Goal: Book appointment/travel/reservation

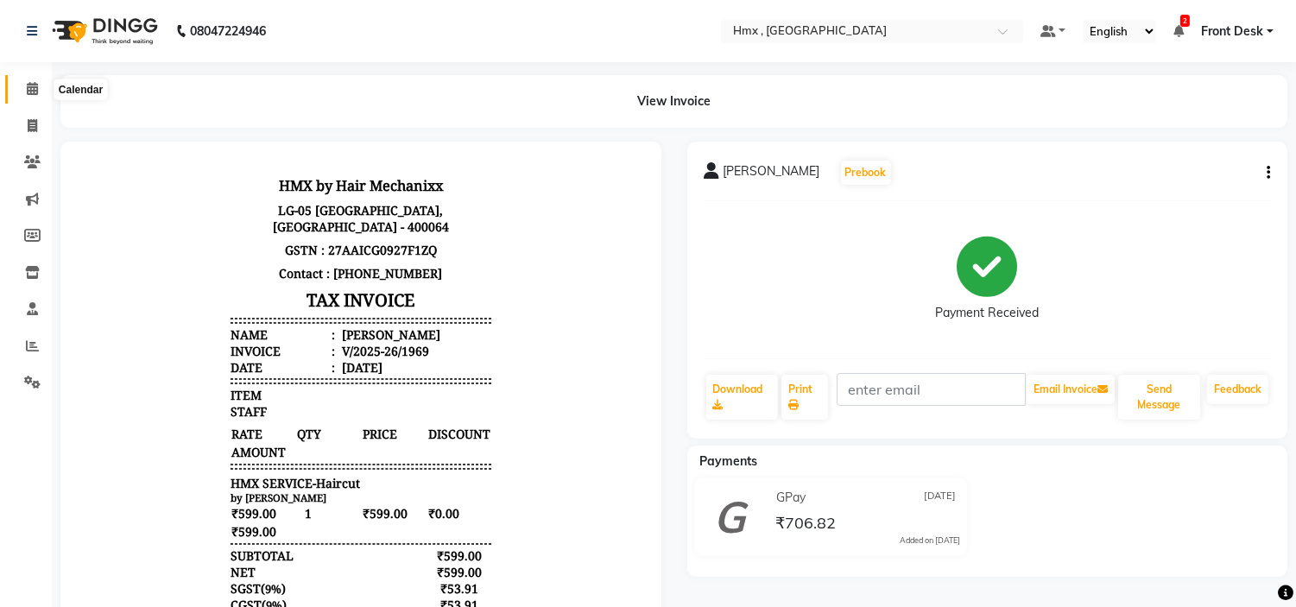
click at [35, 84] on icon at bounding box center [32, 88] width 11 height 13
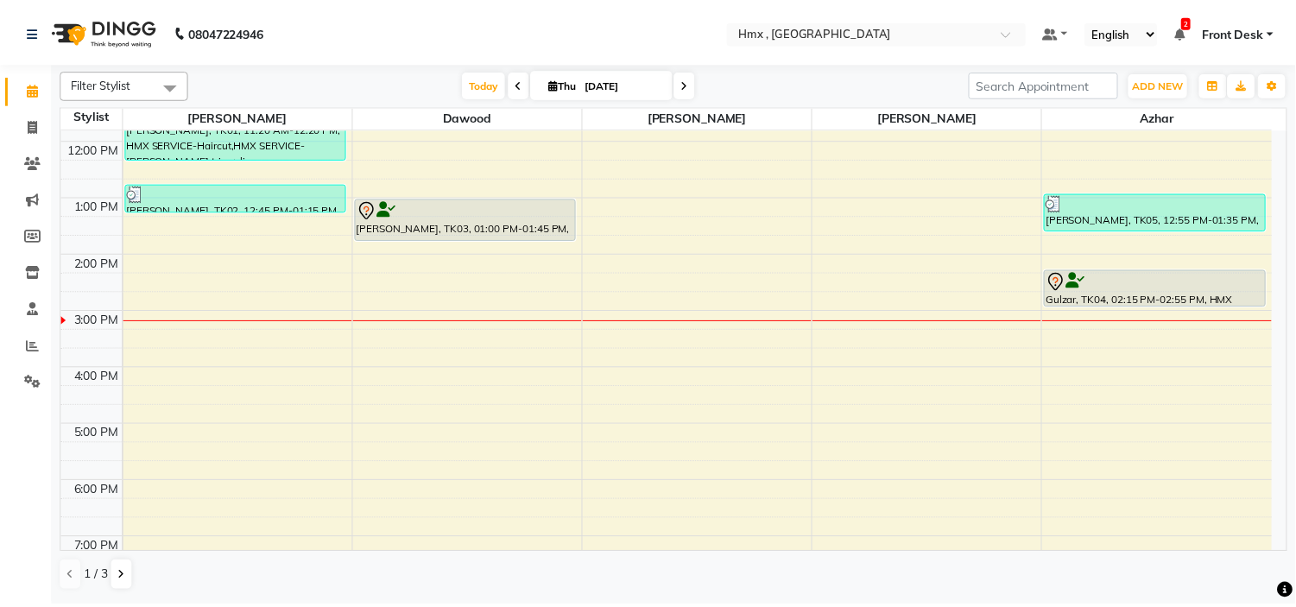
scroll to position [227, 0]
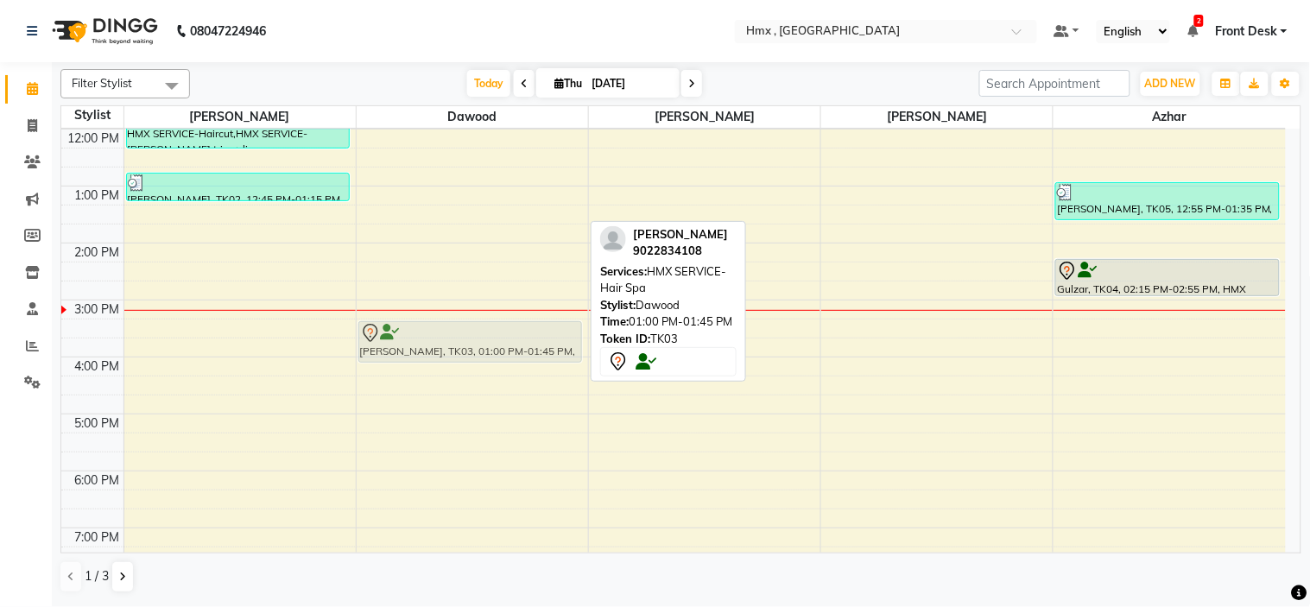
drag, startPoint x: 533, startPoint y: 199, endPoint x: 551, endPoint y: 328, distance: 130.8
click at [551, 328] on div "[PERSON_NAME], TK03, 01:00 PM-01:45 PM, HMX SERVICE-Hair Spa [PERSON_NAME], TK0…" at bounding box center [472, 300] width 231 height 797
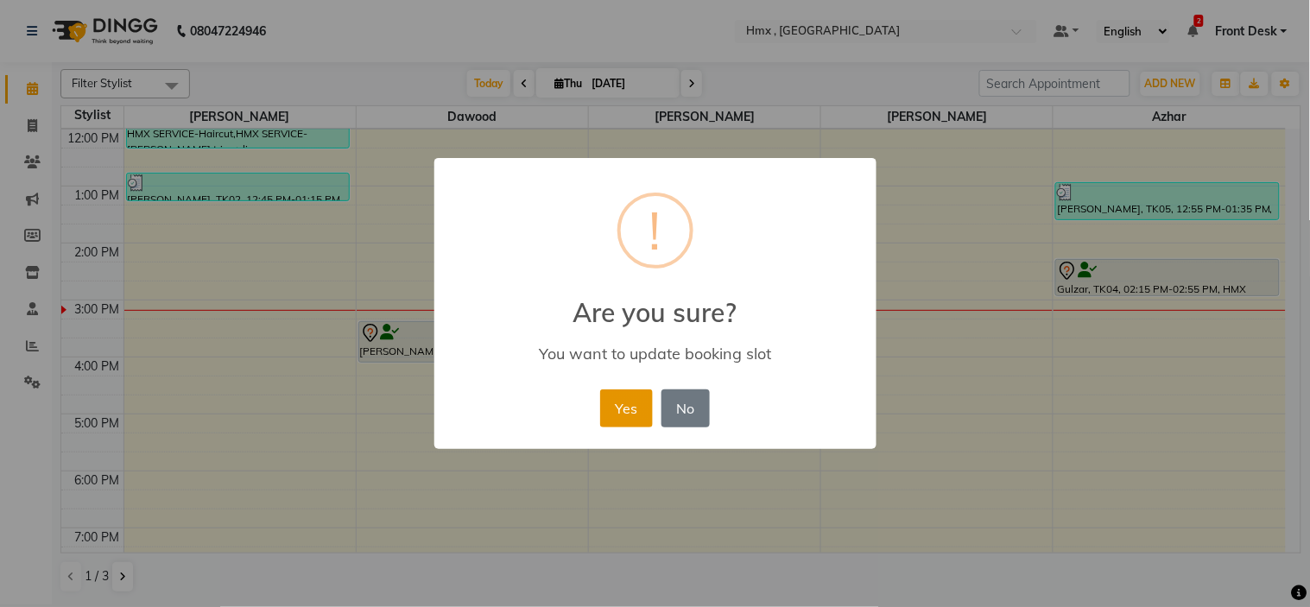
click at [642, 399] on button "Yes" at bounding box center [626, 409] width 53 height 38
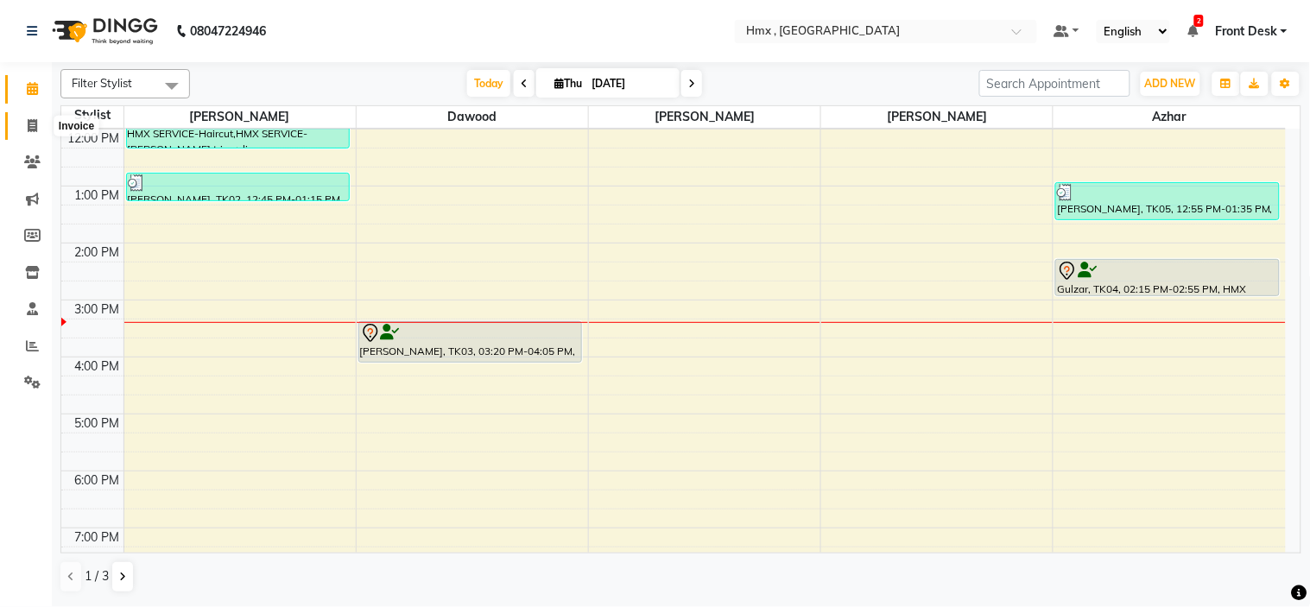
drag, startPoint x: 21, startPoint y: 122, endPoint x: 45, endPoint y: 132, distance: 26.3
click at [22, 122] on span at bounding box center [32, 127] width 30 height 20
select select "5711"
select select "service"
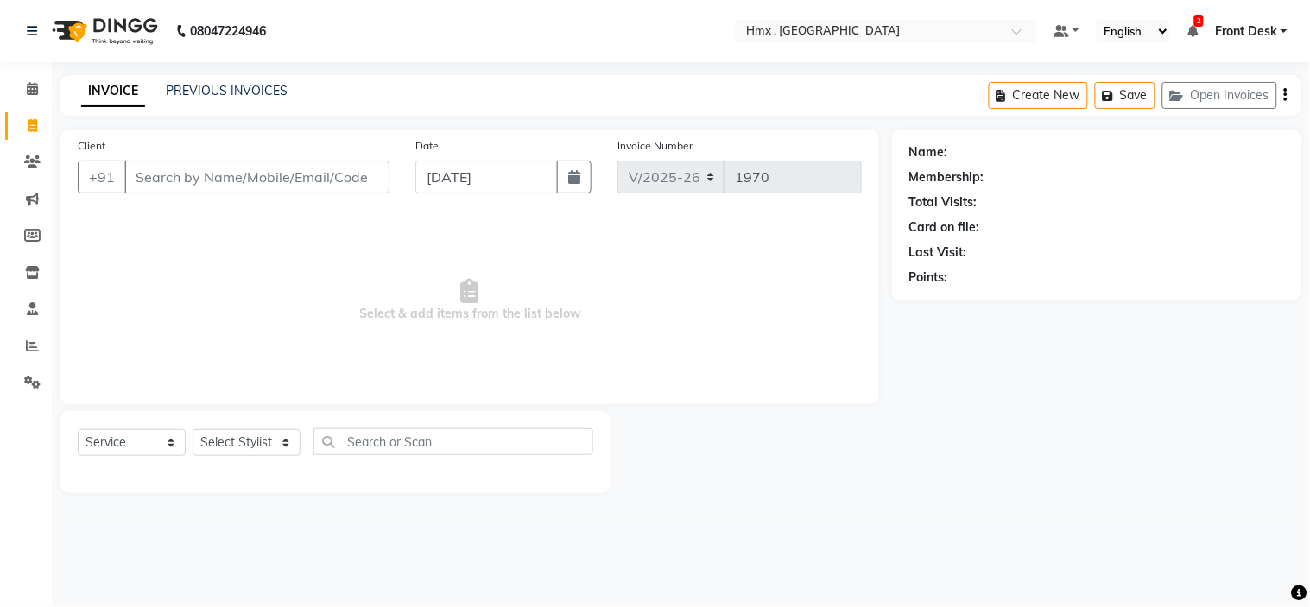
click at [291, 167] on input "Client" at bounding box center [256, 177] width 265 height 33
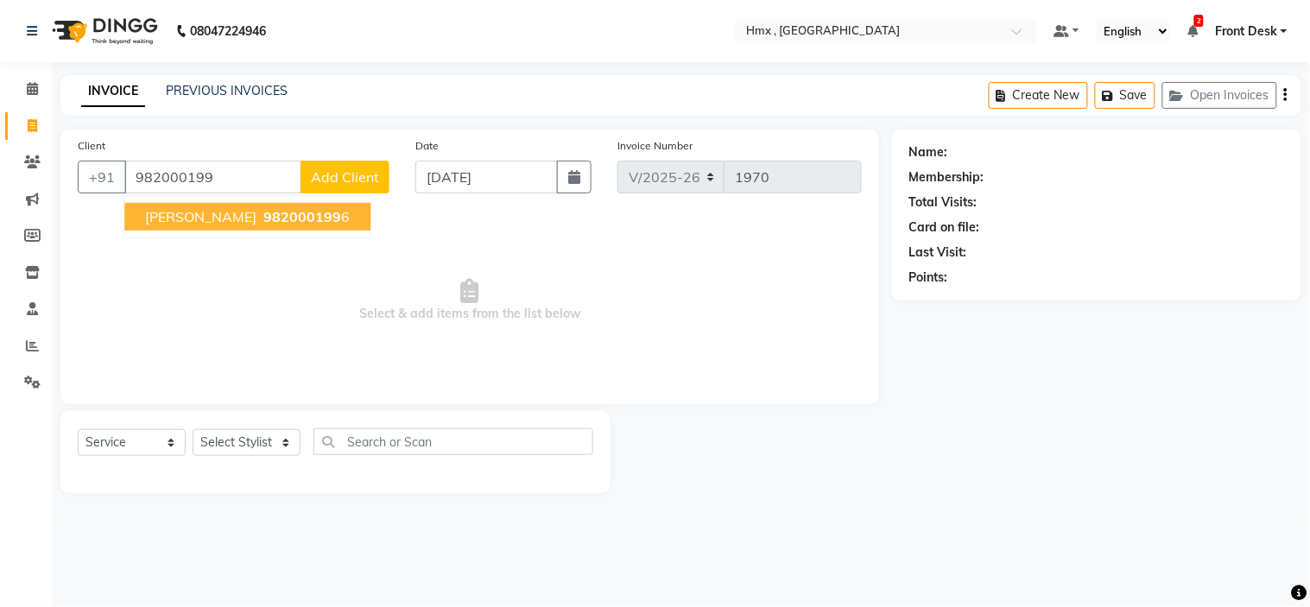
click at [263, 211] on span "982000199" at bounding box center [302, 216] width 78 height 17
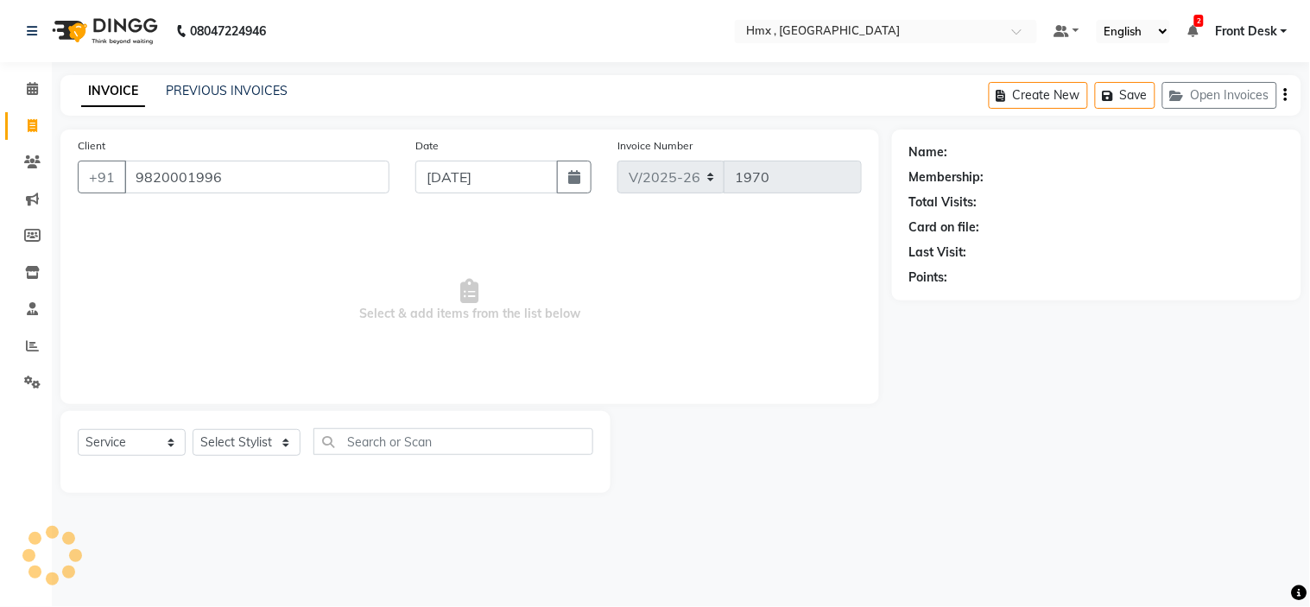
type input "9820001996"
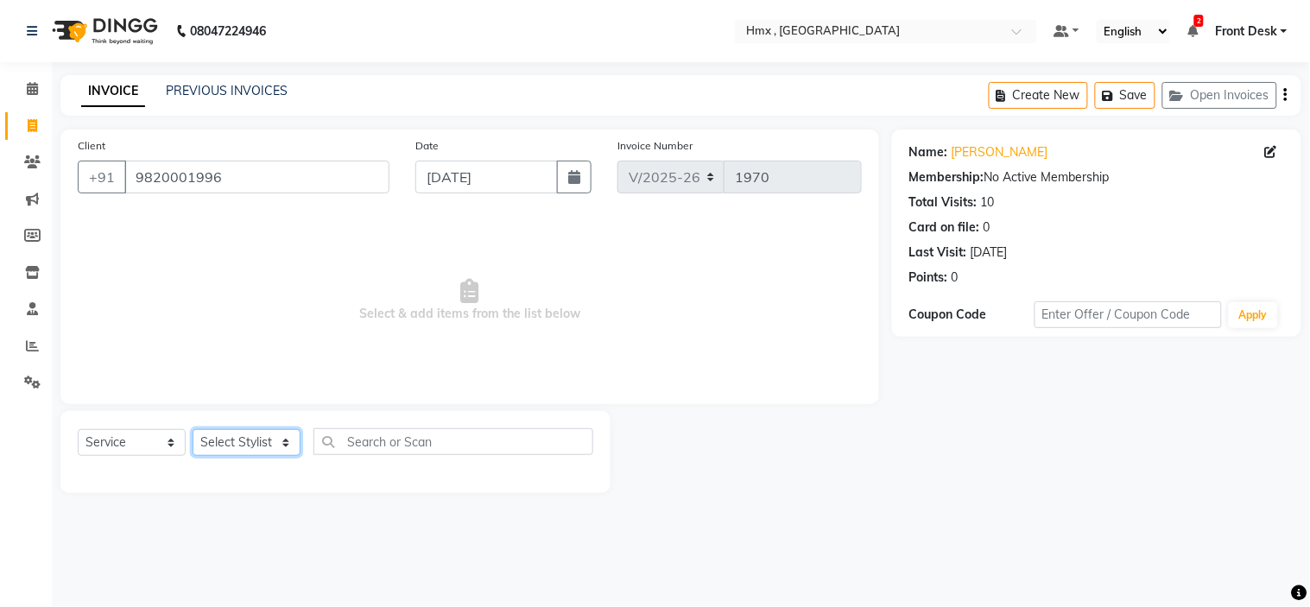
click at [222, 447] on select "Select Stylist [PERSON_NAME] [PERSON_NAME] Front Desk Kaikasha [PERSON_NAME] [P…" at bounding box center [247, 442] width 108 height 27
select select "39095"
click at [193, 430] on select "Select Stylist [PERSON_NAME] [PERSON_NAME] Front Desk Kaikasha [PERSON_NAME] [P…" at bounding box center [247, 442] width 108 height 27
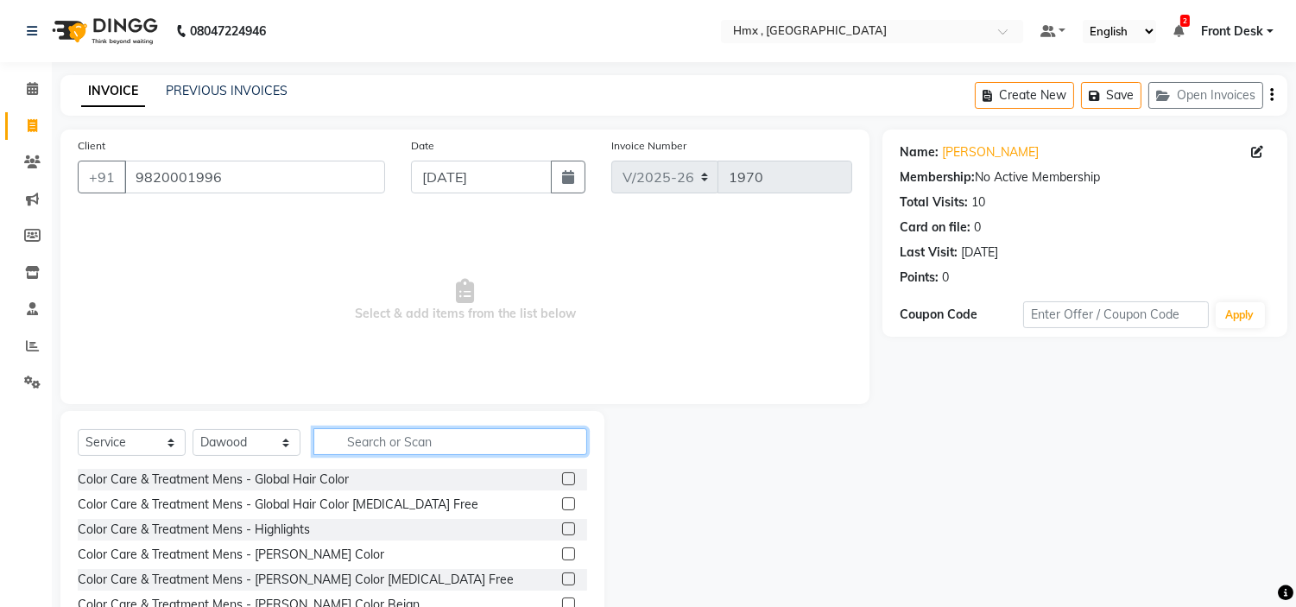
click at [453, 453] on input "text" at bounding box center [451, 441] width 274 height 27
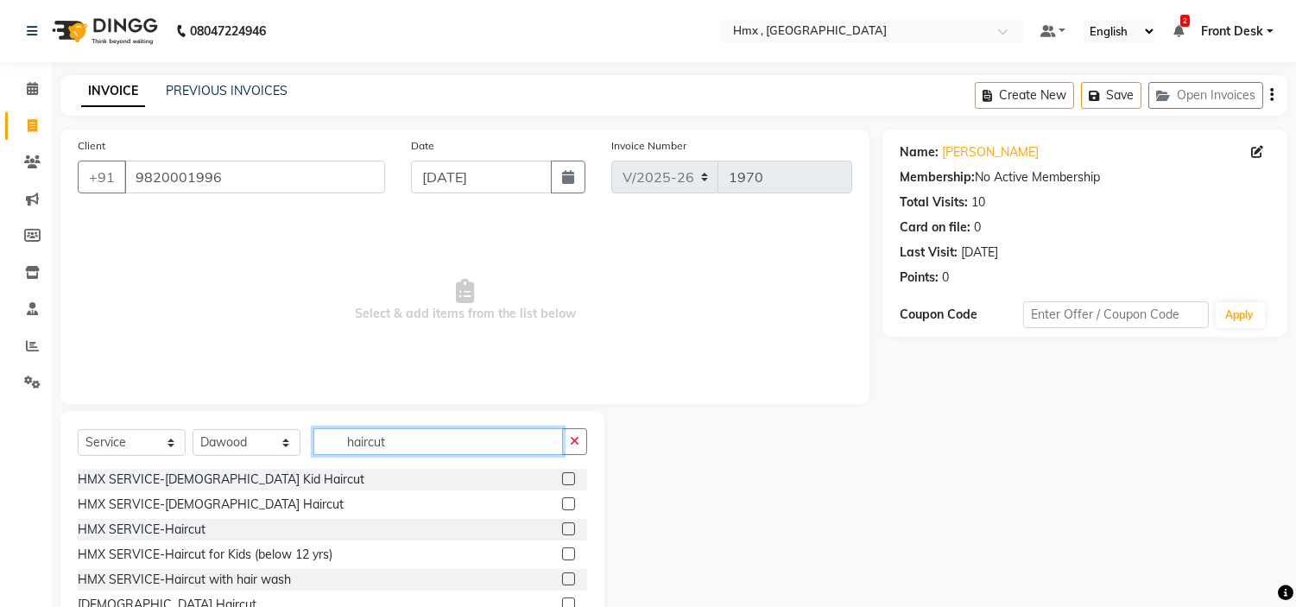
type input "haircut"
click at [562, 524] on label at bounding box center [568, 529] width 13 height 13
click at [562, 524] on input "checkbox" at bounding box center [567, 529] width 11 height 11
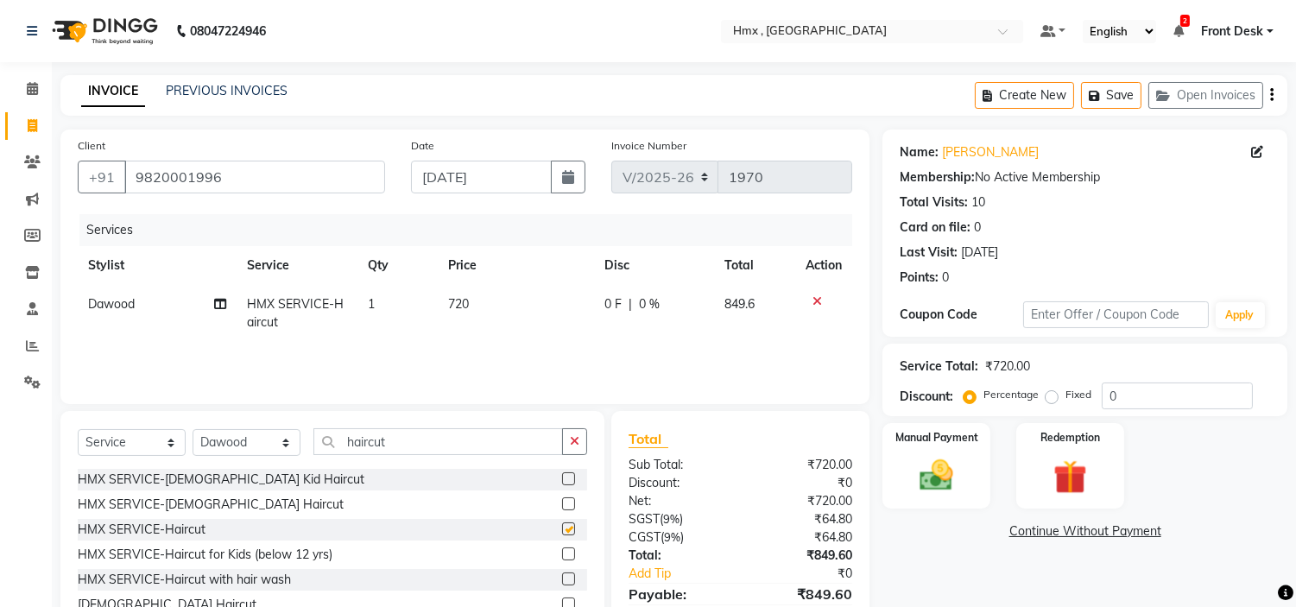
checkbox input "false"
click at [470, 305] on td "720" at bounding box center [516, 313] width 156 height 57
select select "39095"
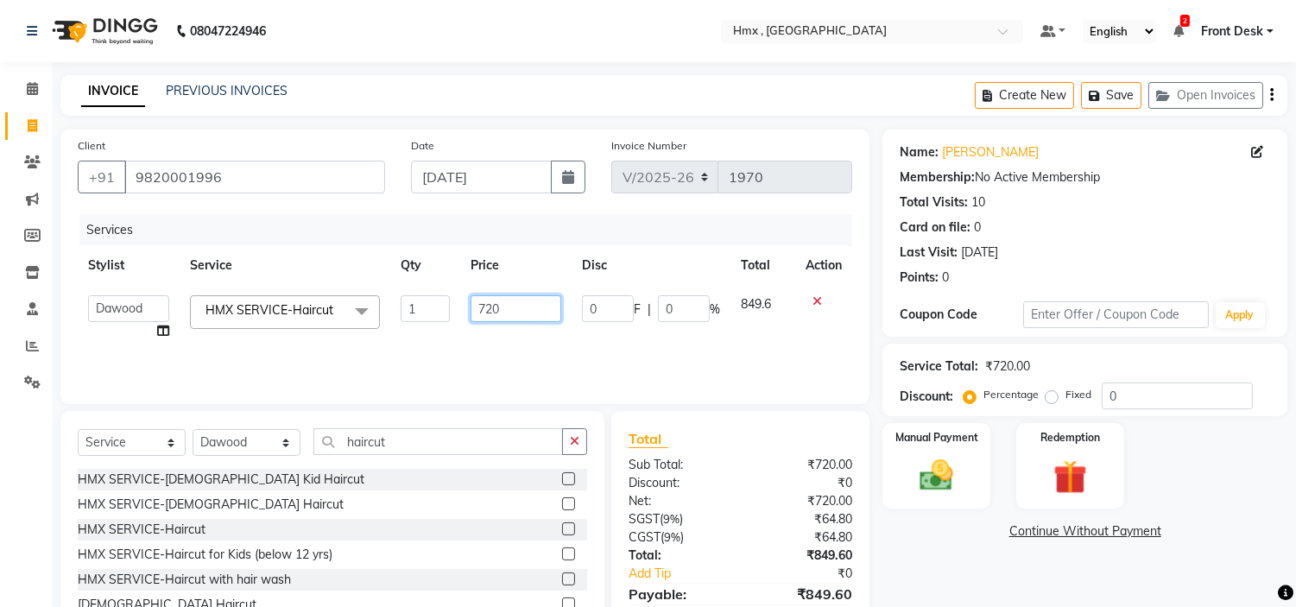
click at [506, 317] on input "720" at bounding box center [516, 308] width 91 height 27
type input "799"
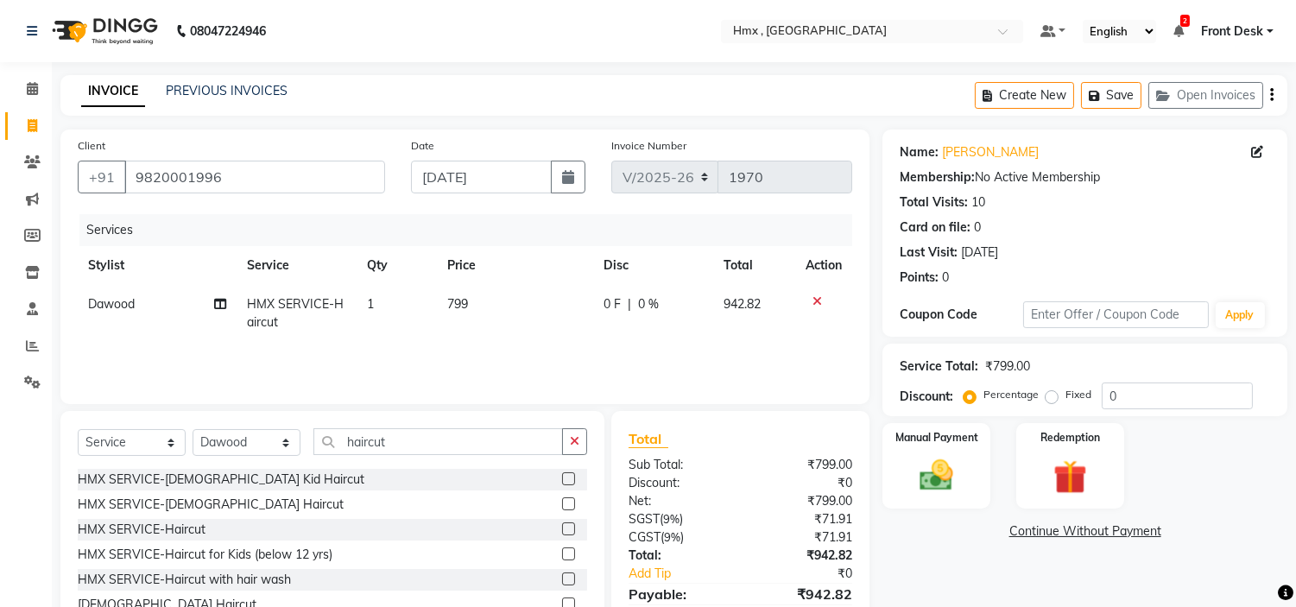
click at [574, 346] on div "Services Stylist Service Qty Price Disc Total Action Dawood HMX SERVICE-Haircut…" at bounding box center [465, 300] width 775 height 173
click at [940, 428] on label "Manual Payment" at bounding box center [937, 436] width 86 height 16
click at [1020, 525] on span "GPay" at bounding box center [1025, 533] width 35 height 20
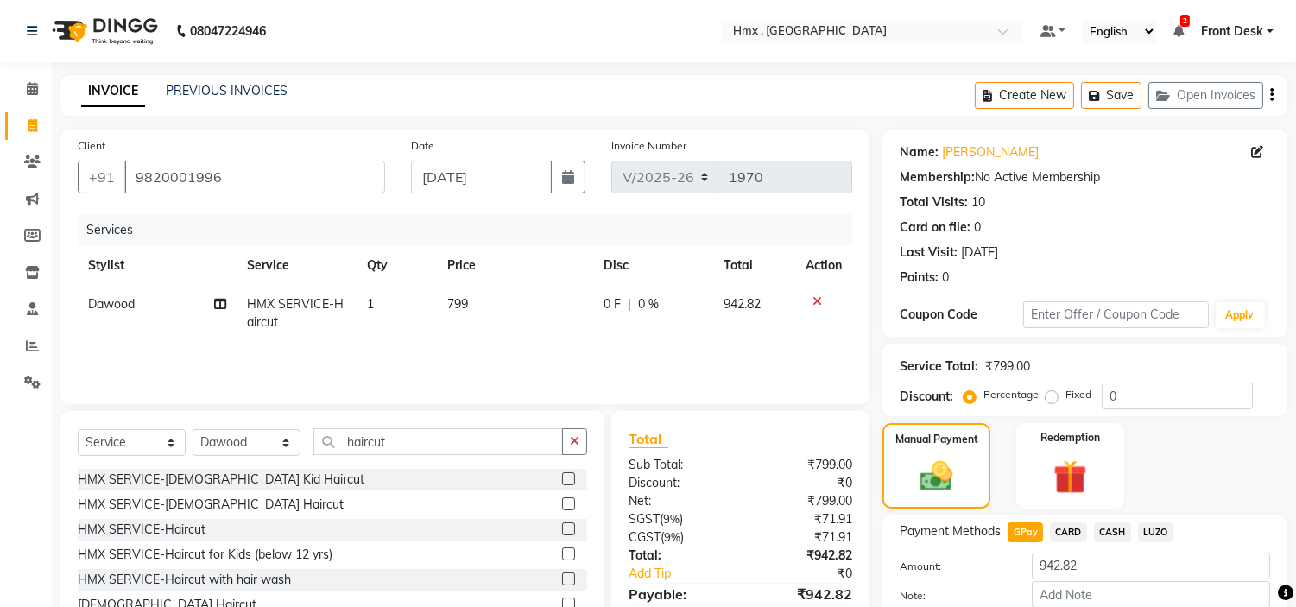
scroll to position [98, 0]
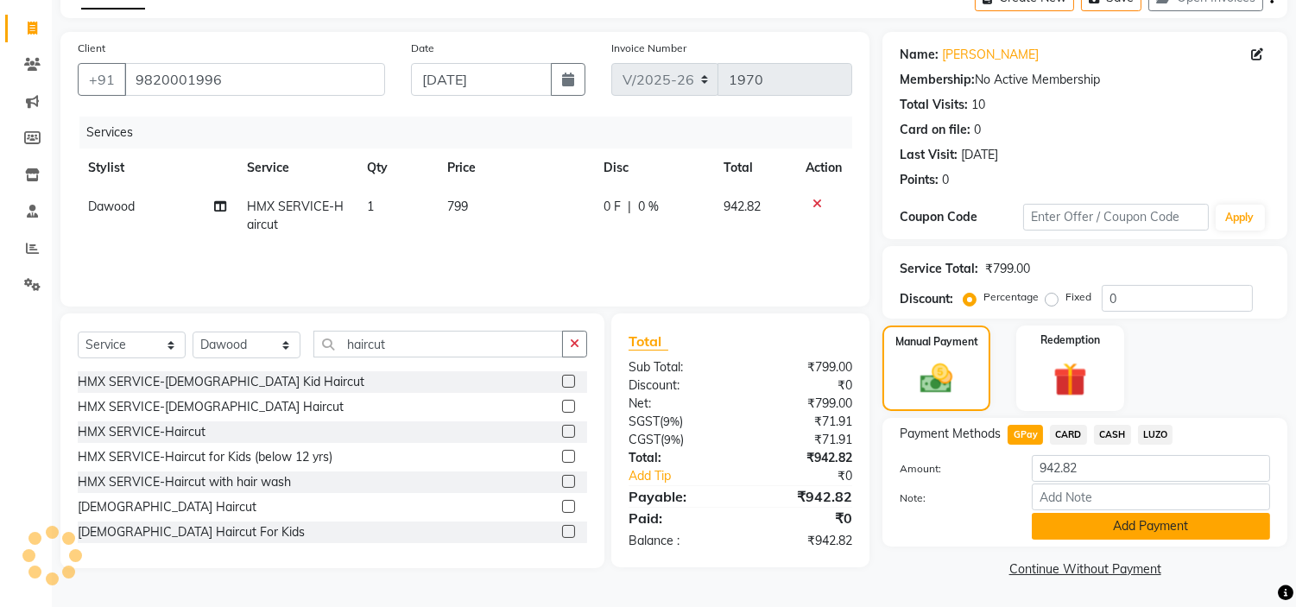
click at [1131, 529] on button "Add Payment" at bounding box center [1151, 526] width 238 height 27
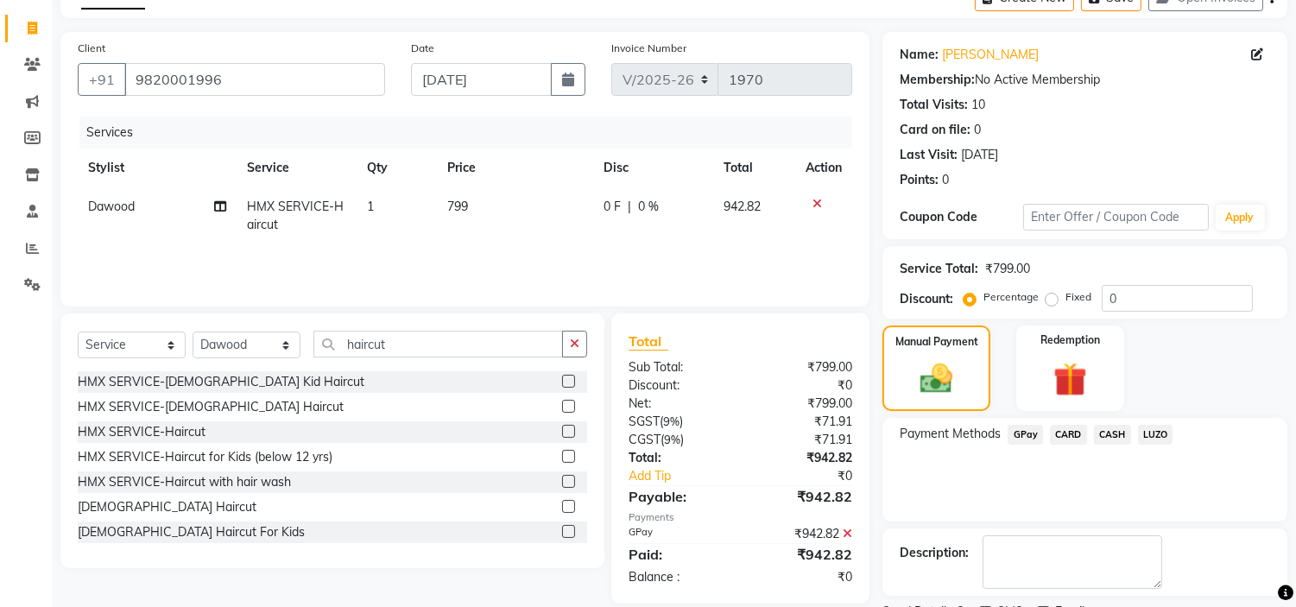
scroll to position [169, 0]
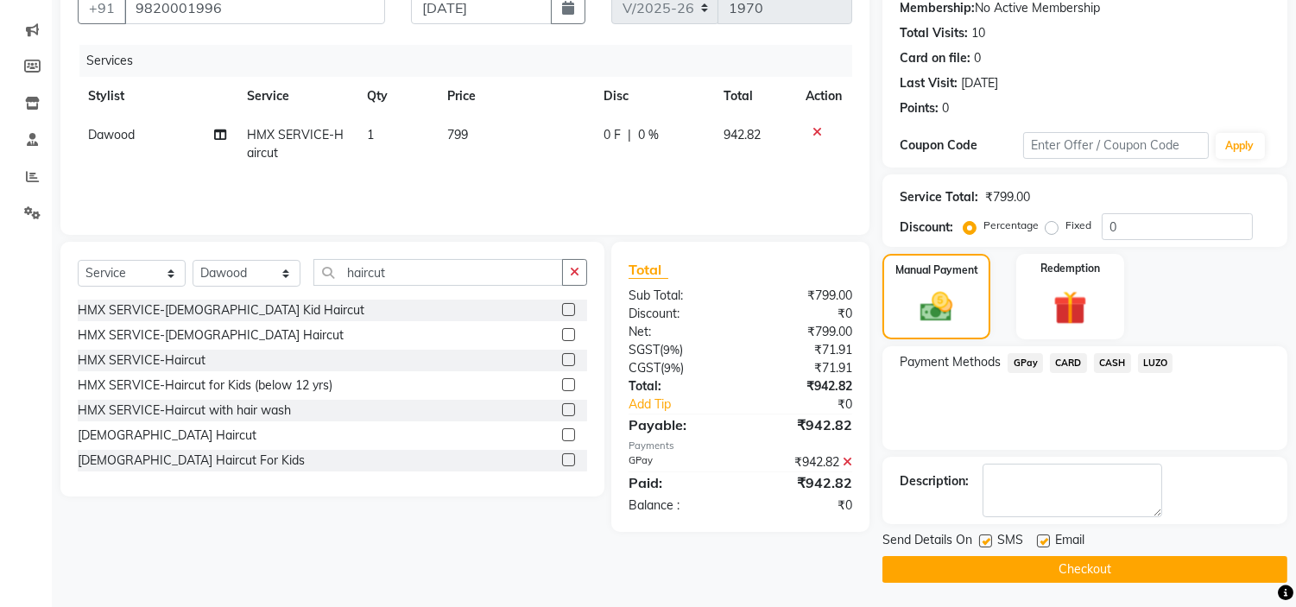
click at [1108, 580] on button "Checkout" at bounding box center [1085, 569] width 405 height 27
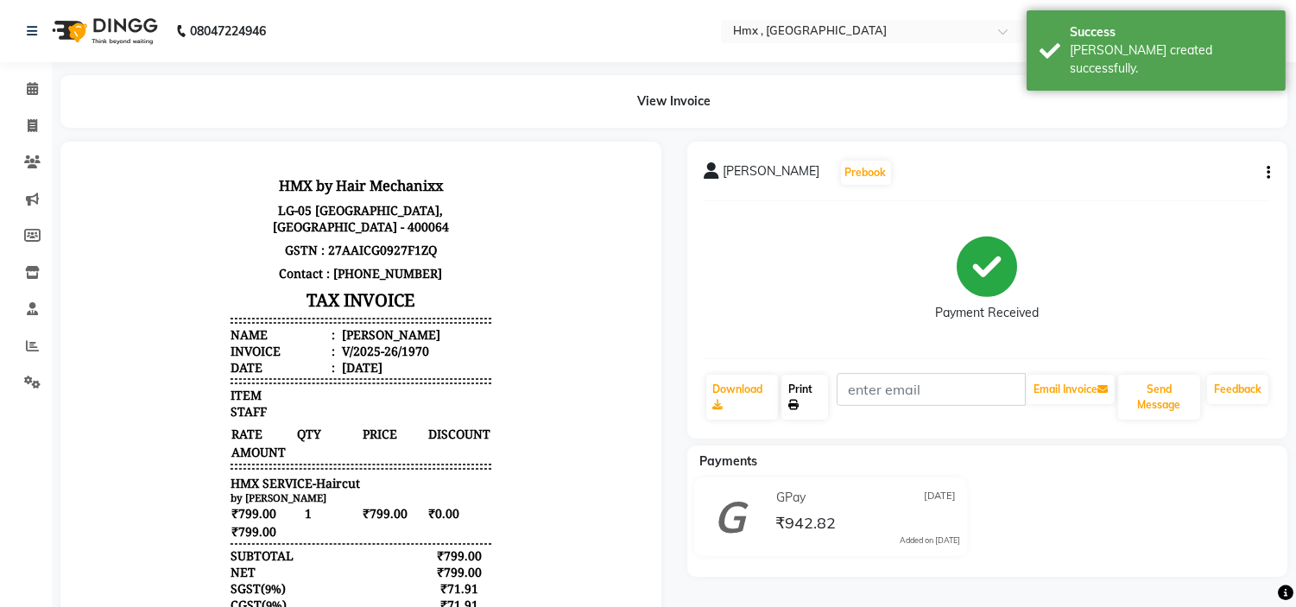
click at [805, 397] on link "Print" at bounding box center [805, 397] width 47 height 45
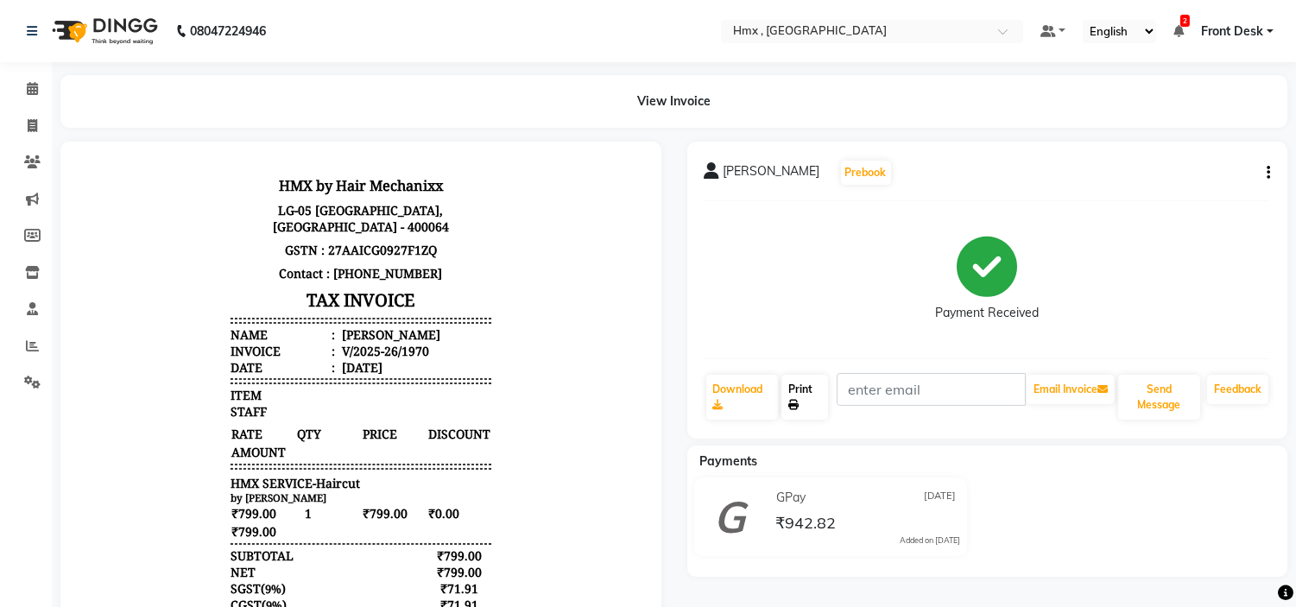
click at [799, 402] on icon at bounding box center [794, 405] width 10 height 10
click at [27, 86] on span at bounding box center [32, 89] width 30 height 20
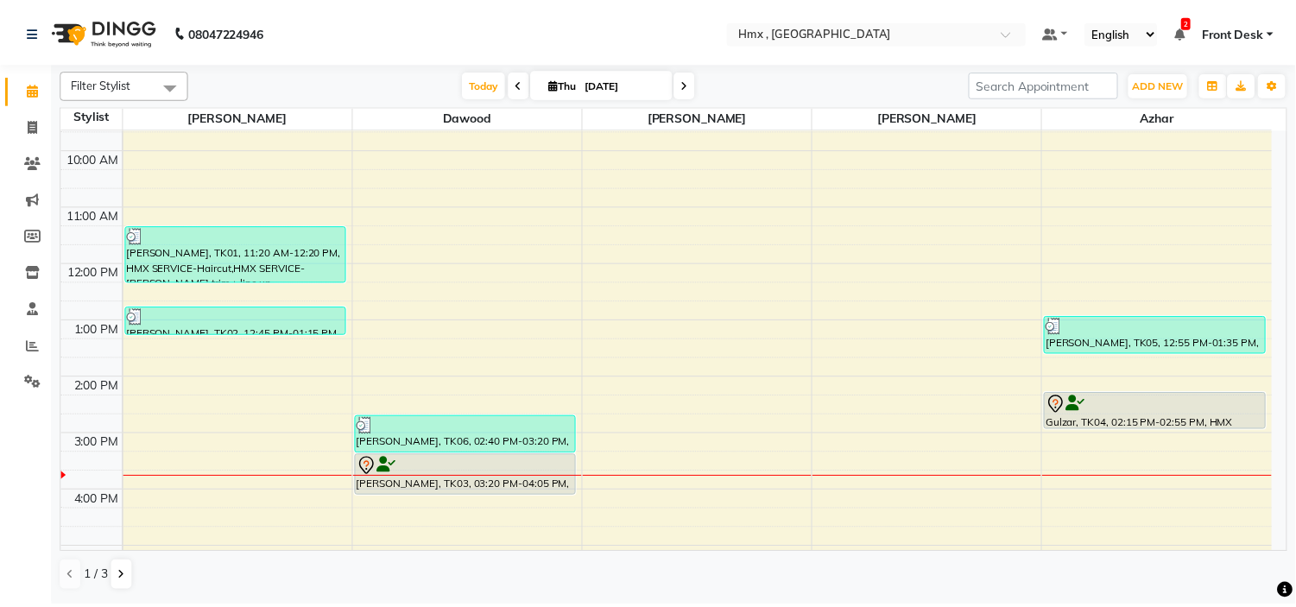
scroll to position [89, 0]
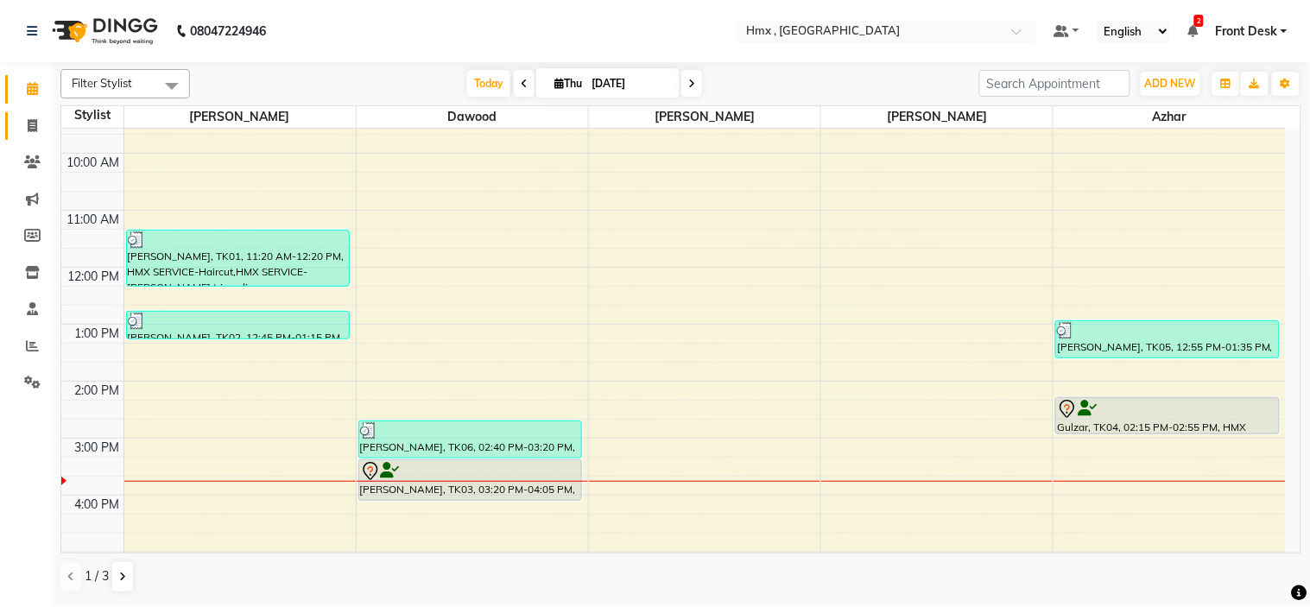
click at [29, 126] on icon at bounding box center [33, 125] width 10 height 13
select select "5711"
select select "service"
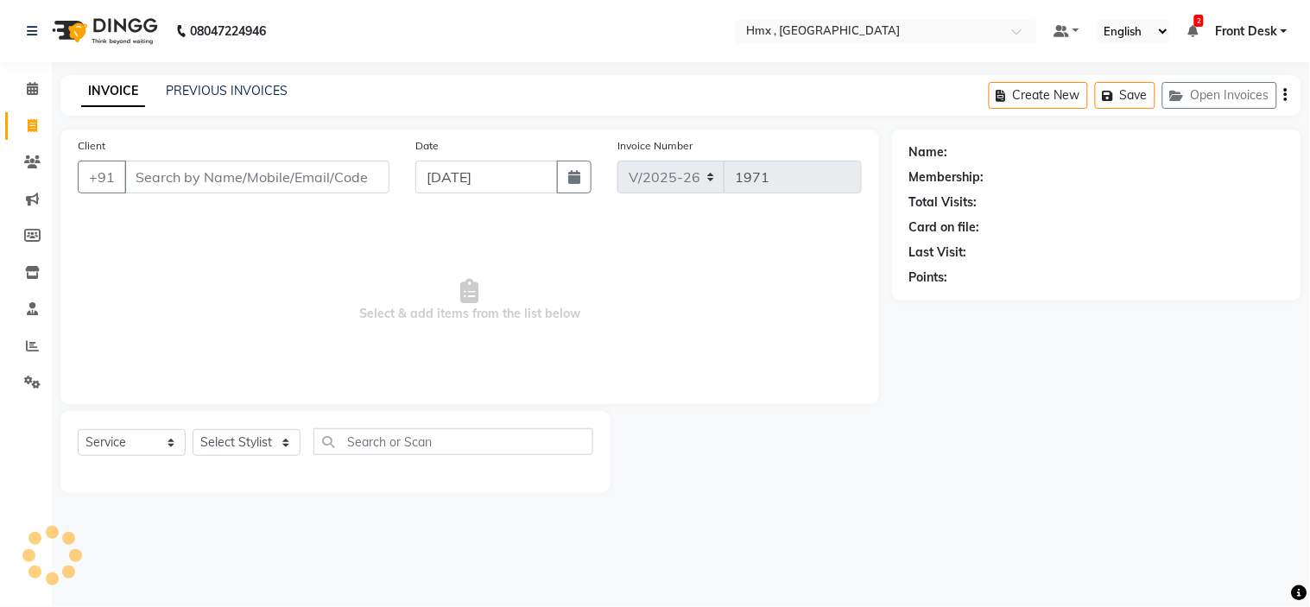
click at [255, 179] on input "Client" at bounding box center [256, 177] width 265 height 33
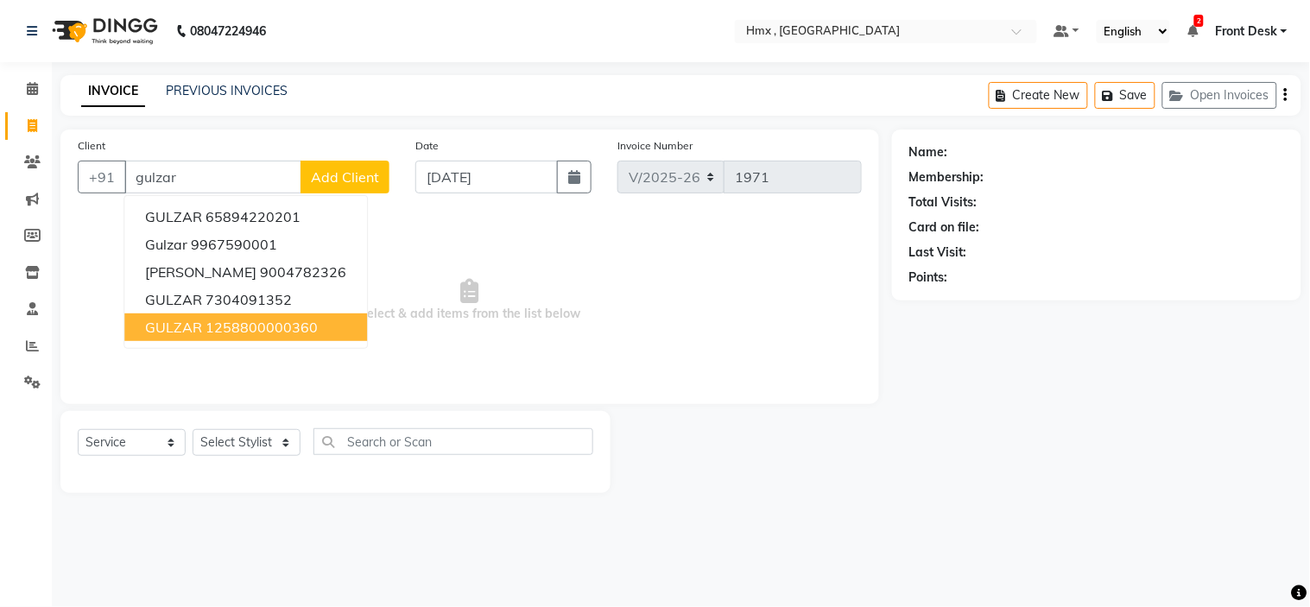
type input "gulzar"
click at [279, 453] on select "Select Stylist [PERSON_NAME] [PERSON_NAME] Front Desk Kaikasha [PERSON_NAME] [P…" at bounding box center [247, 442] width 108 height 27
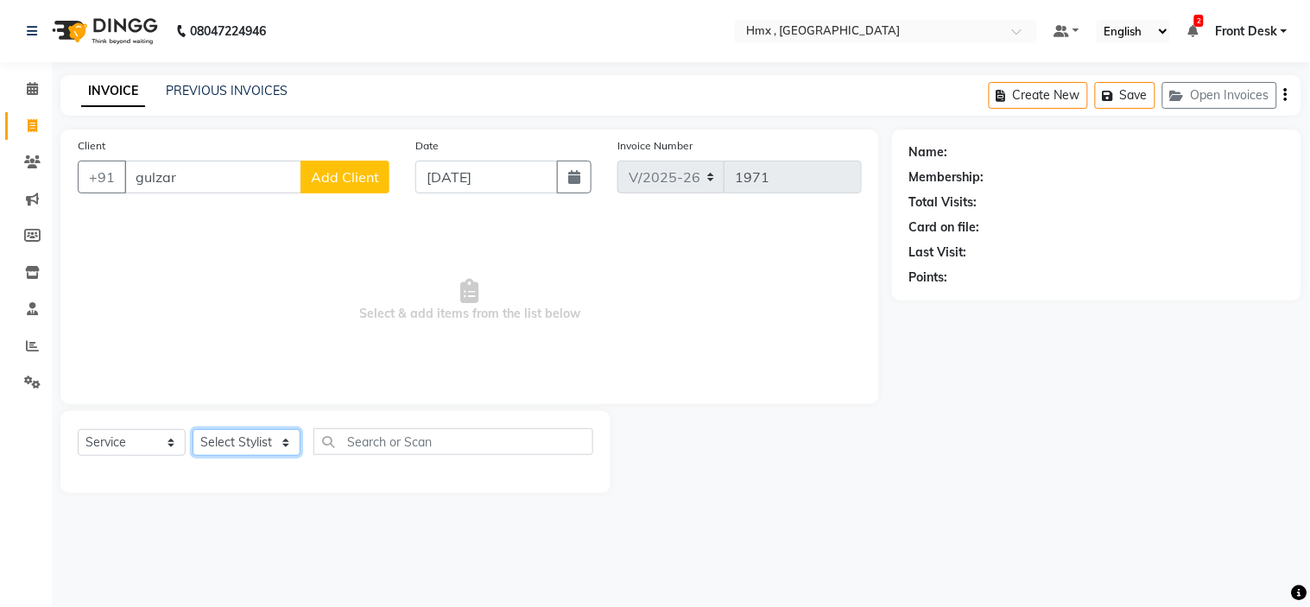
select select "39098"
click at [193, 430] on select "Select Stylist [PERSON_NAME] [PERSON_NAME] Front Desk Kaikasha [PERSON_NAME] [P…" at bounding box center [247, 442] width 108 height 27
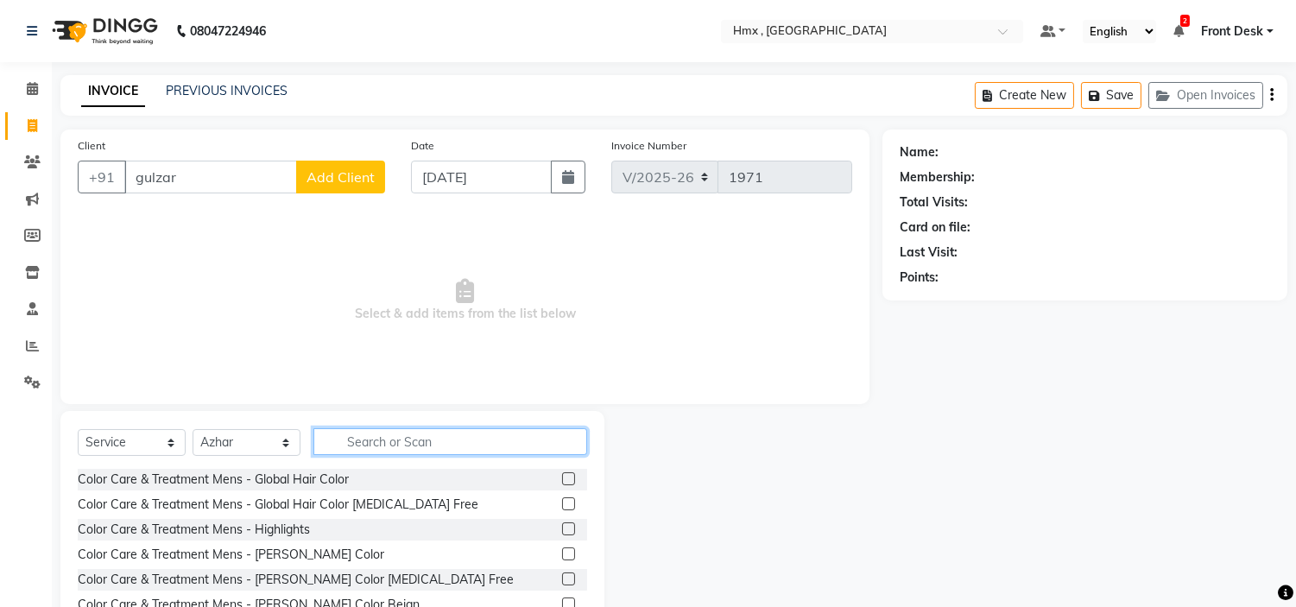
click at [429, 437] on input "text" at bounding box center [451, 441] width 274 height 27
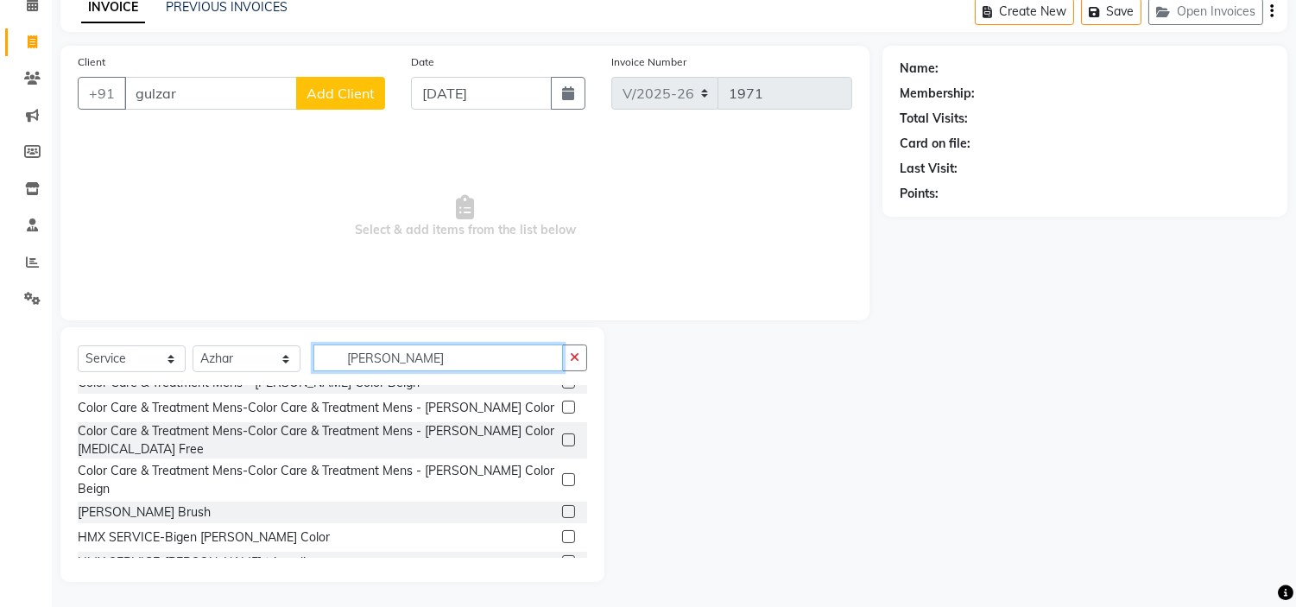
scroll to position [76, 0]
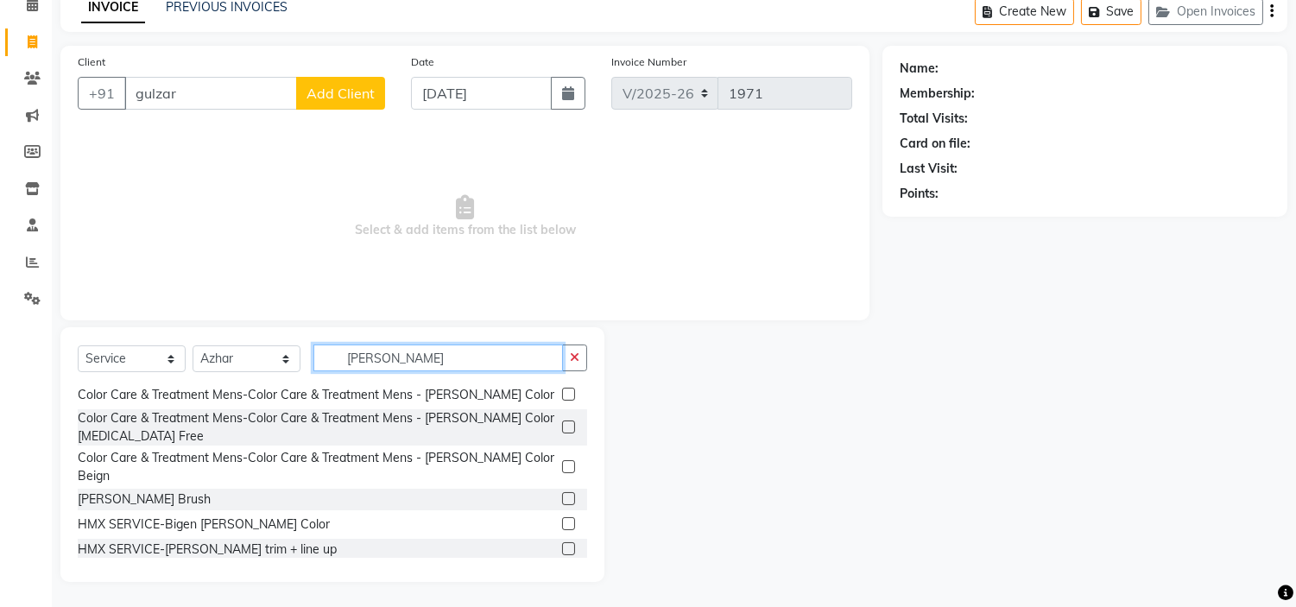
type input "[PERSON_NAME]"
click at [562, 542] on label at bounding box center [568, 548] width 13 height 13
click at [562, 544] on input "checkbox" at bounding box center [567, 549] width 11 height 11
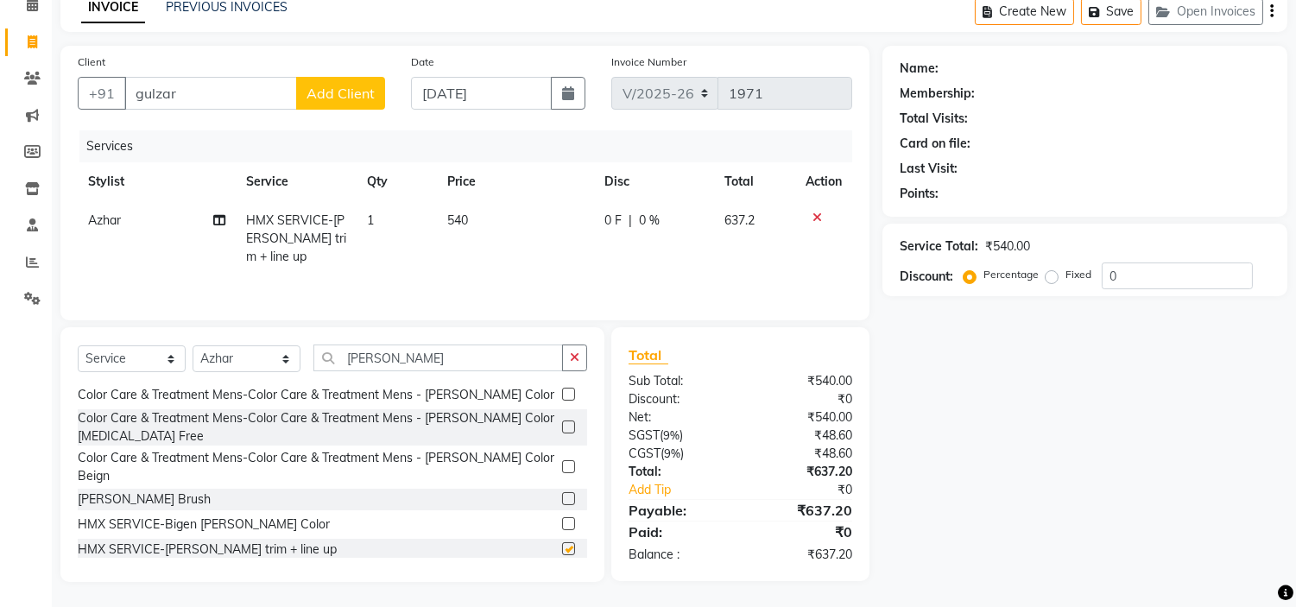
checkbox input "false"
click at [229, 100] on input "gulzar" at bounding box center [210, 93] width 173 height 33
type input "g"
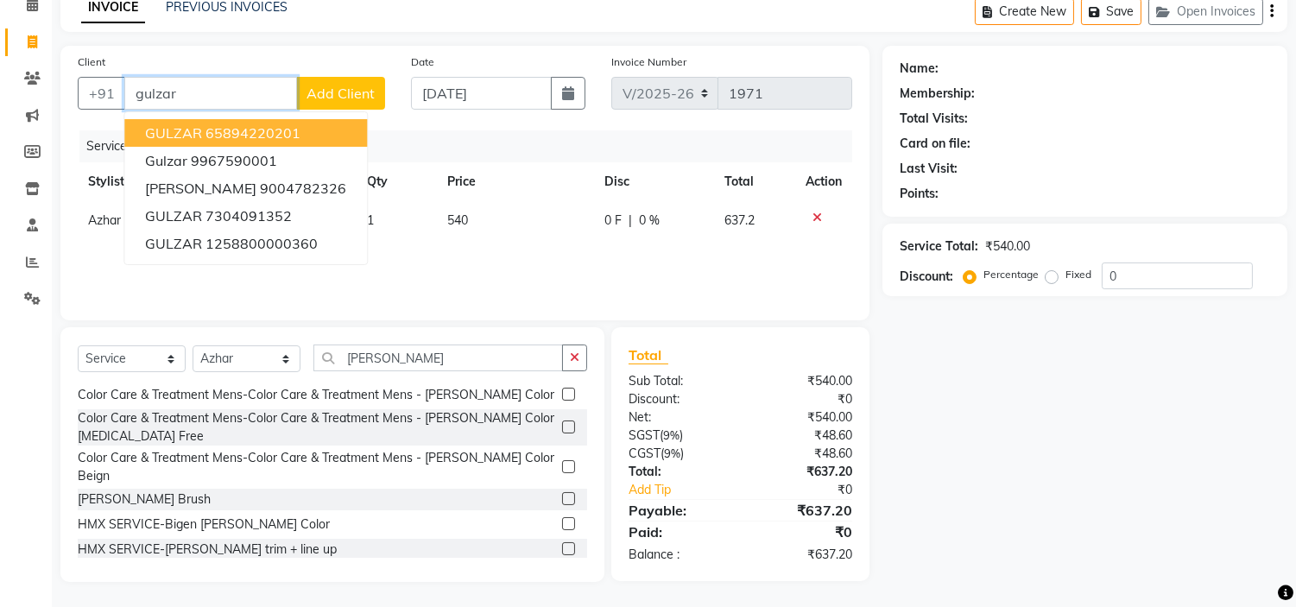
click at [193, 96] on input "gulzar" at bounding box center [210, 93] width 173 height 33
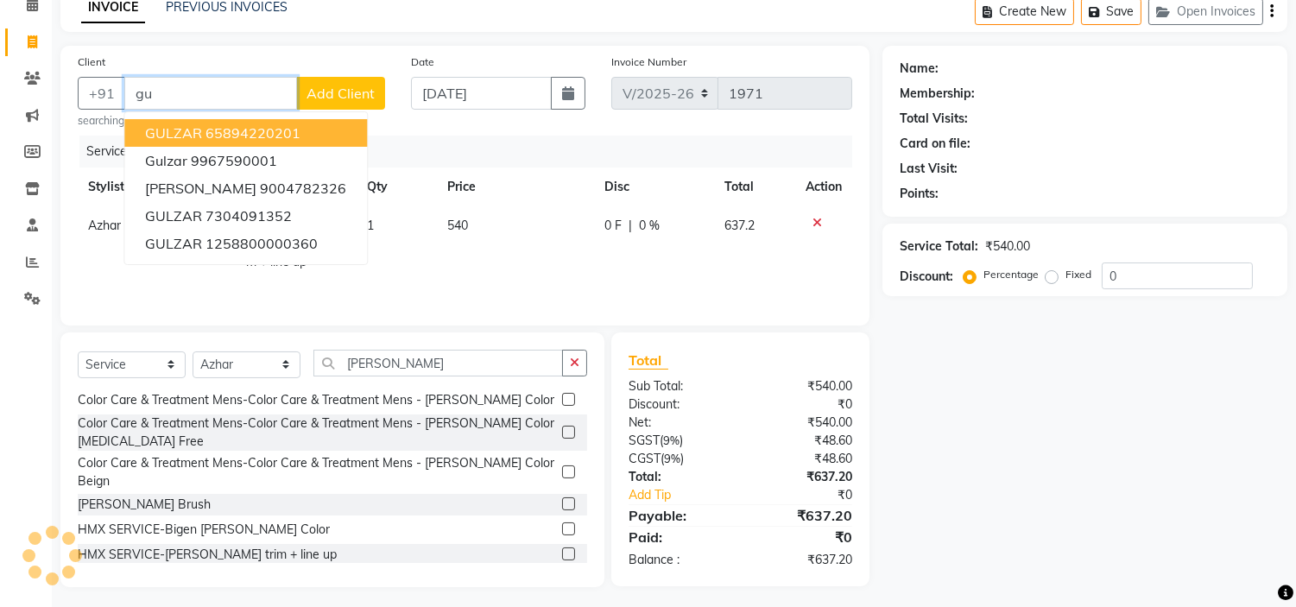
type input "g"
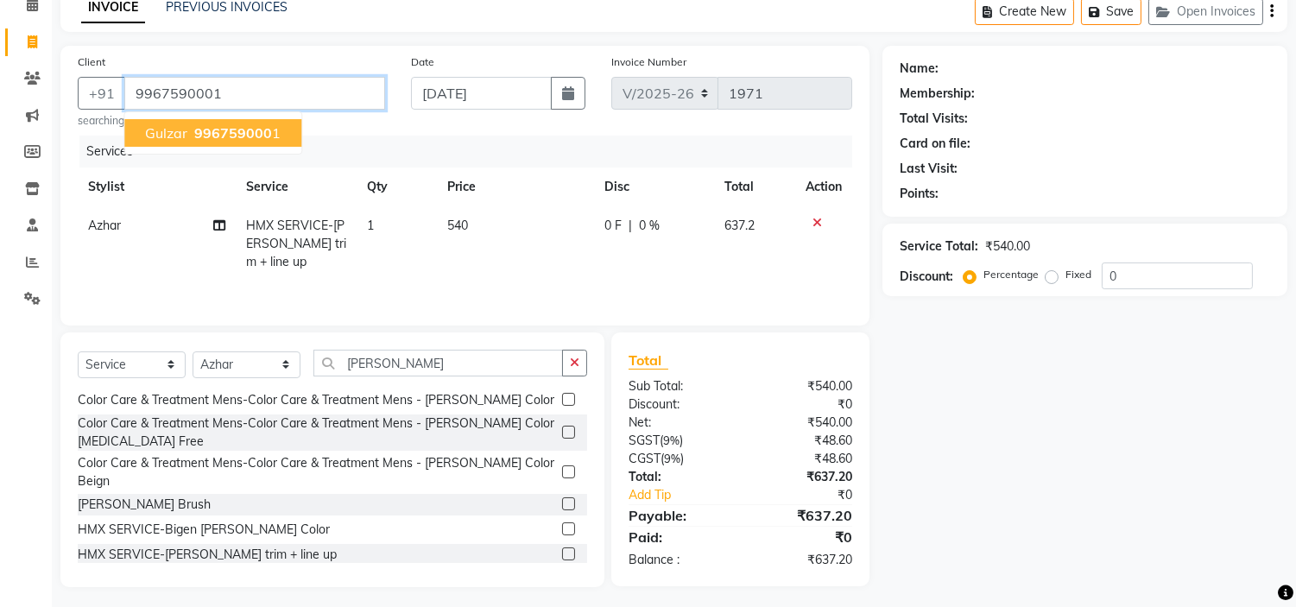
type input "9967590001"
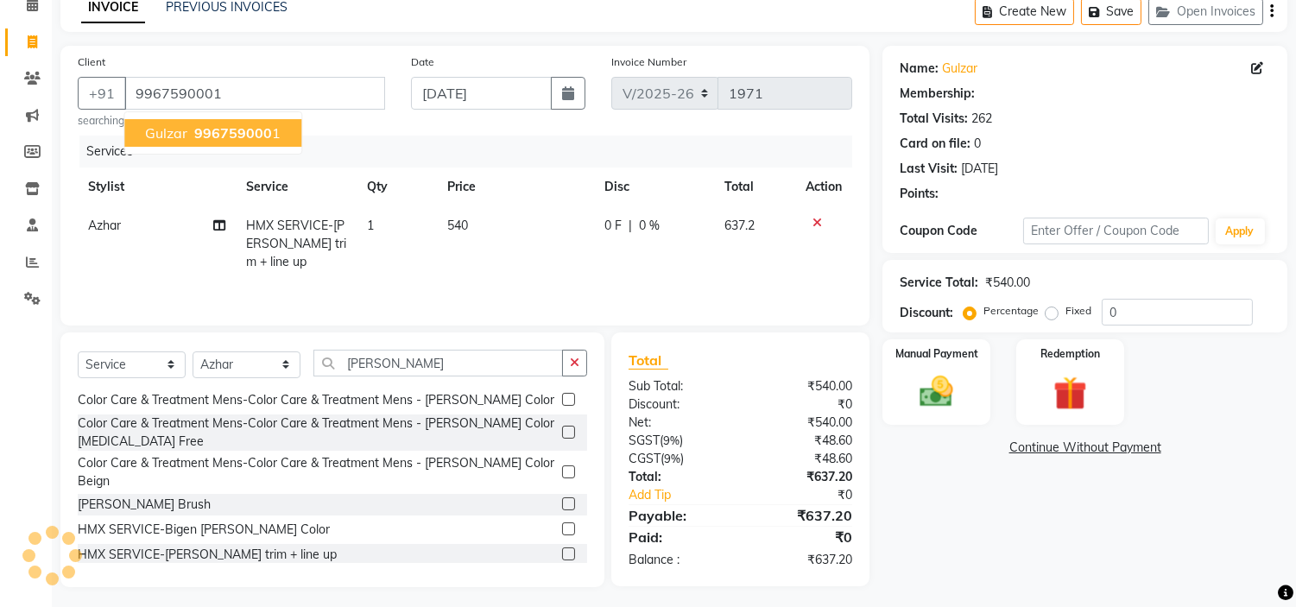
select select "1: Object"
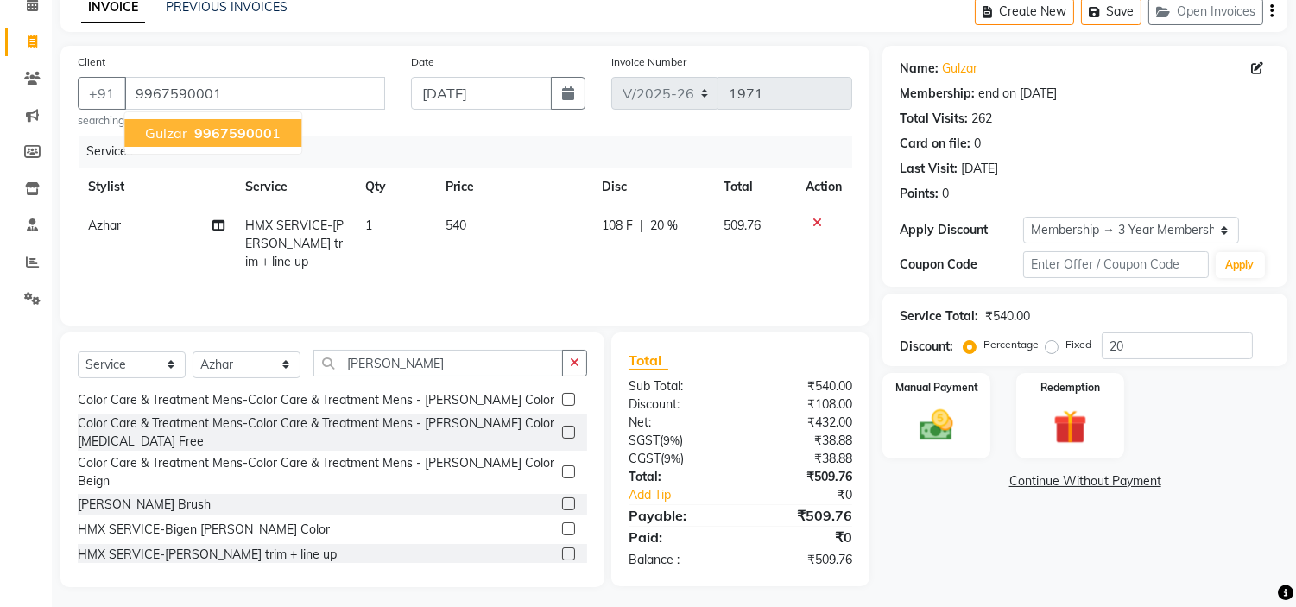
click at [255, 132] on span "996759000" at bounding box center [233, 132] width 78 height 17
type input "0"
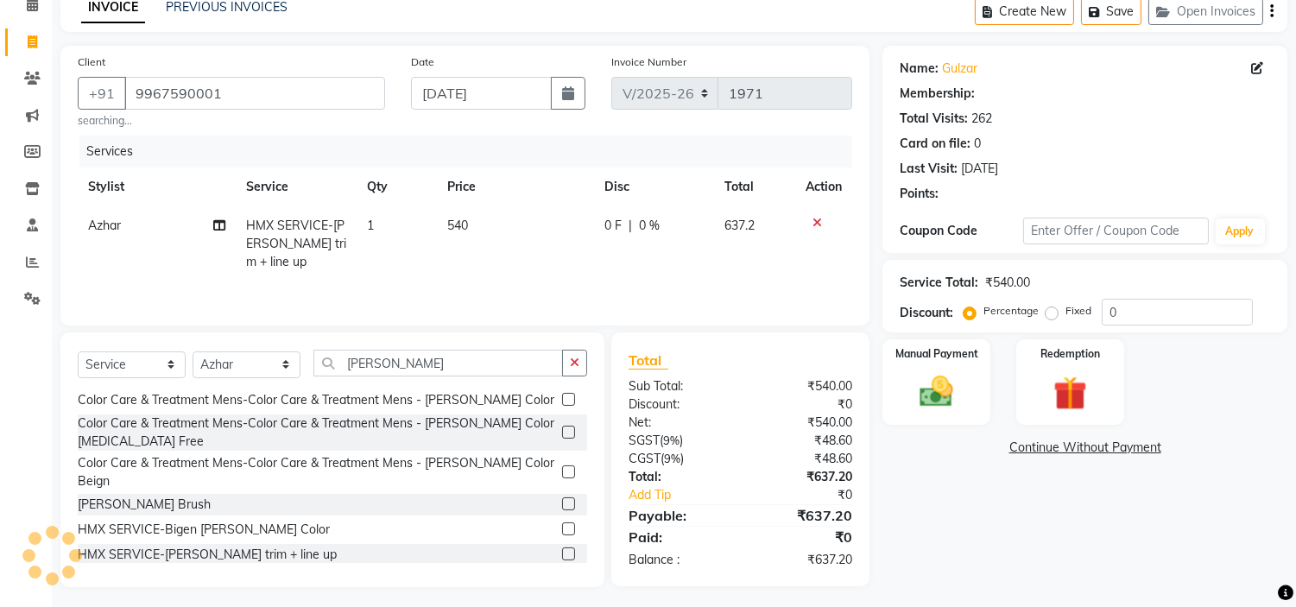
select select "1: Object"
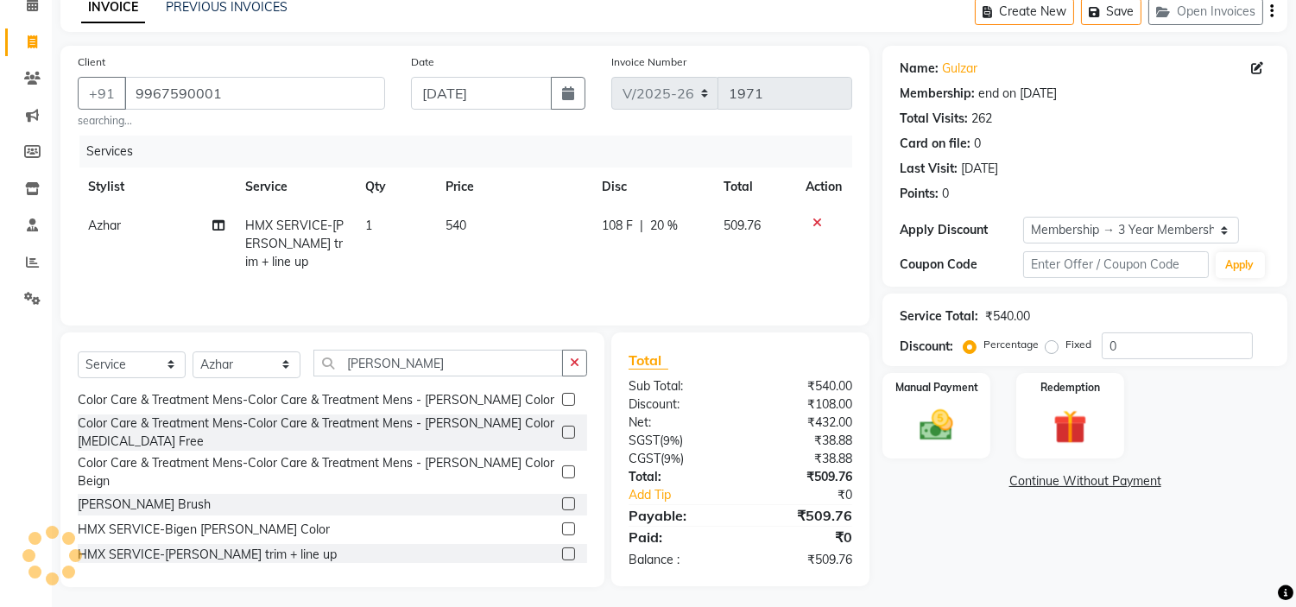
type input "20"
click at [468, 225] on td "540" at bounding box center [513, 243] width 156 height 75
select select "39098"
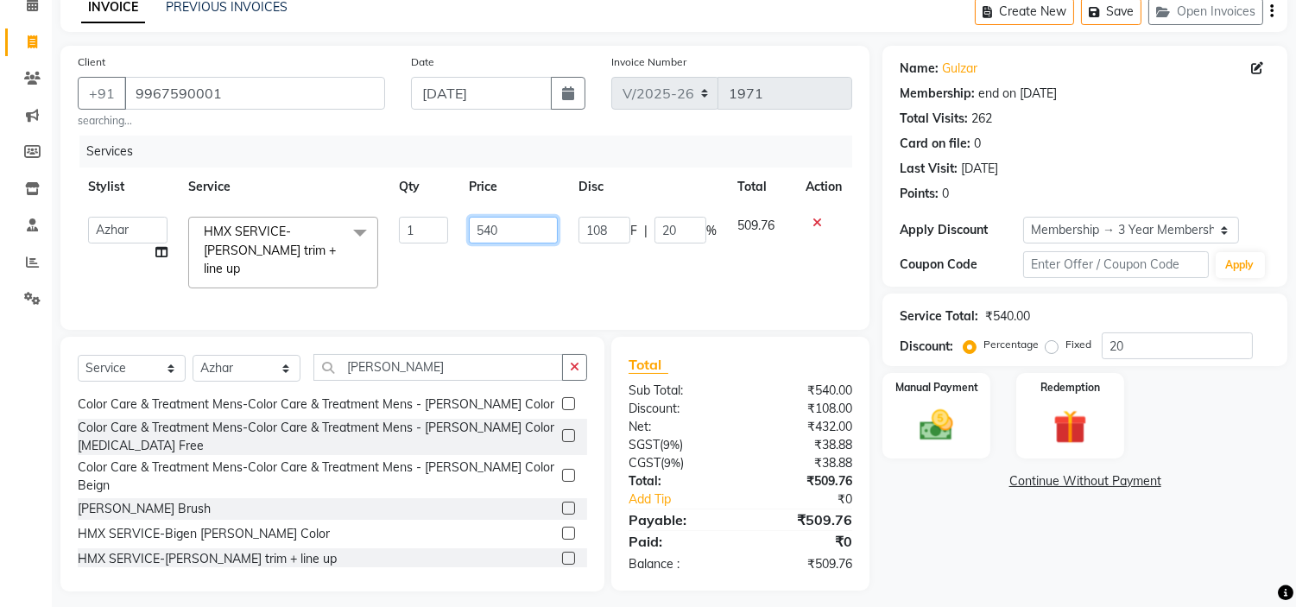
click at [523, 229] on input "540" at bounding box center [513, 230] width 89 height 27
type input "5"
type input "500"
click at [580, 259] on tr "[PERSON_NAME] [PERSON_NAME] Front Desk Kaikasha [PERSON_NAME] [PERSON_NAME] [PE…" at bounding box center [465, 252] width 775 height 92
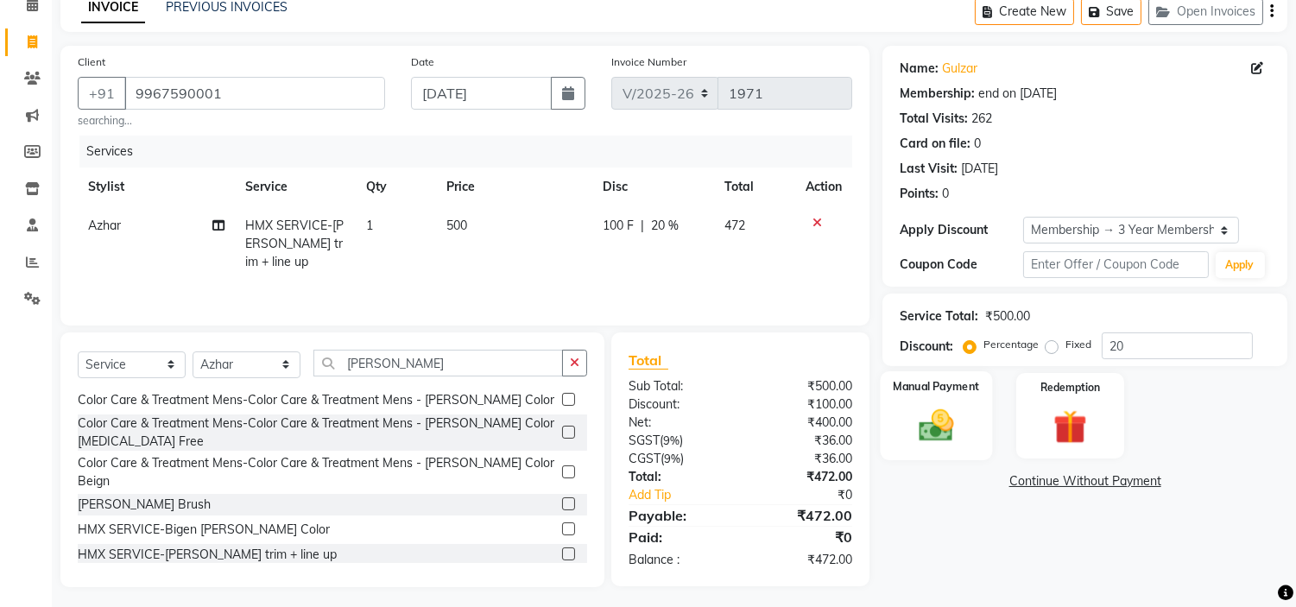
click at [933, 419] on img at bounding box center [937, 426] width 57 height 41
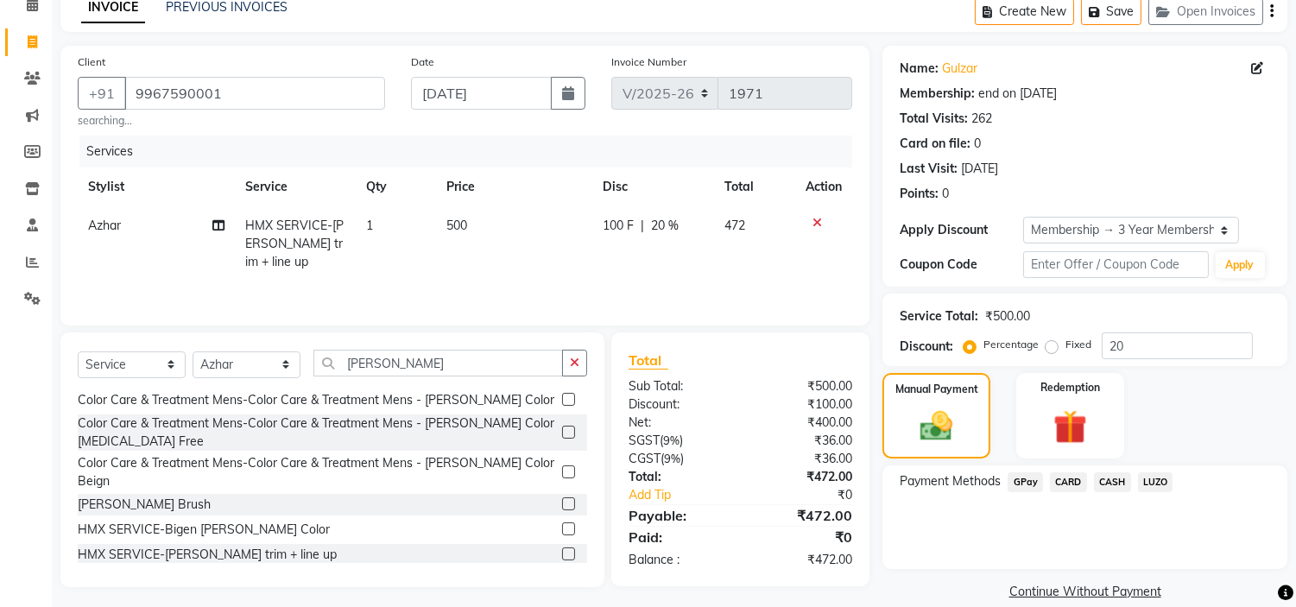
click at [1017, 481] on span "GPay" at bounding box center [1025, 482] width 35 height 20
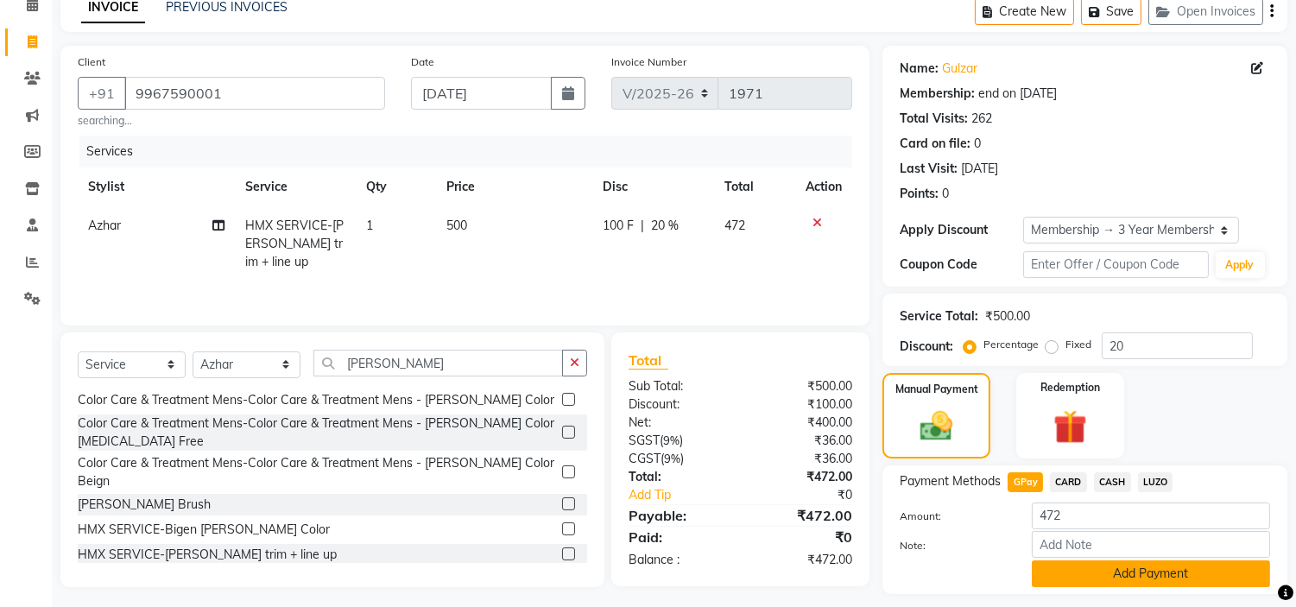
click at [1142, 574] on button "Add Payment" at bounding box center [1151, 574] width 238 height 27
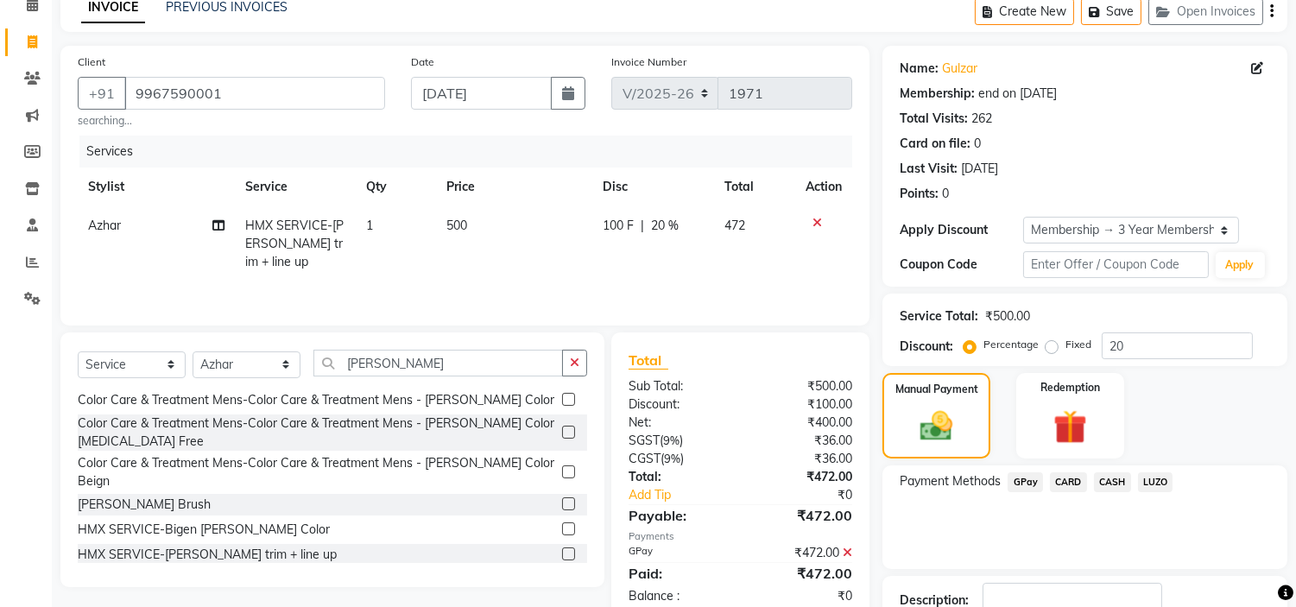
scroll to position [204, 0]
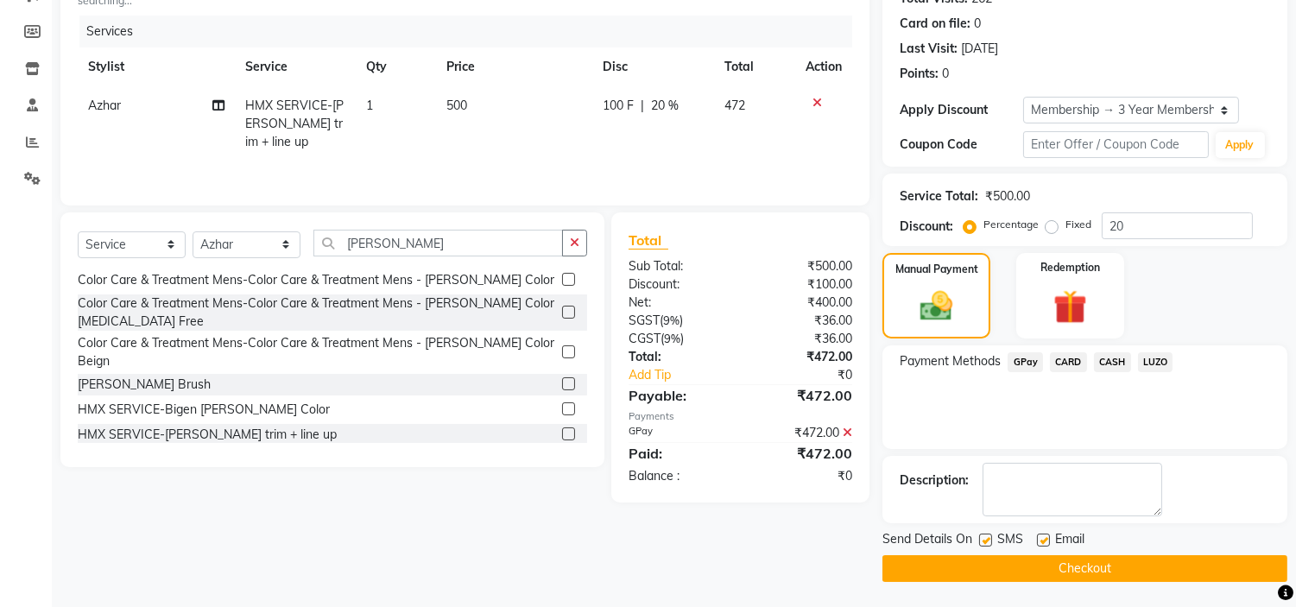
click at [1128, 567] on button "Checkout" at bounding box center [1085, 568] width 405 height 27
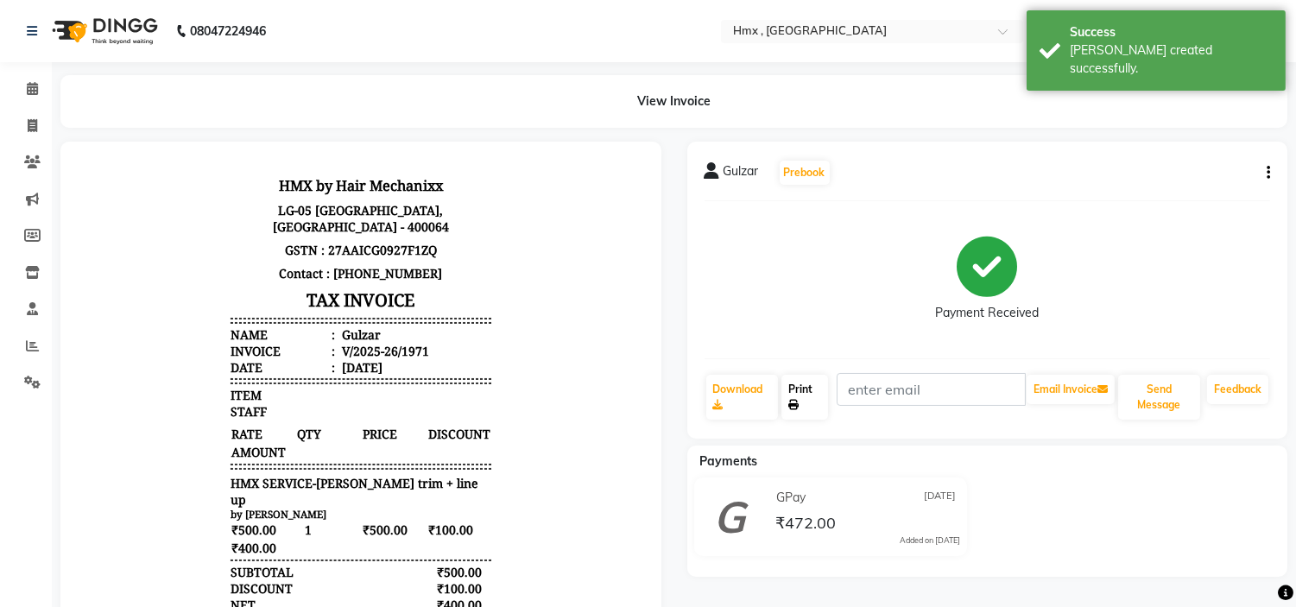
drag, startPoint x: 814, startPoint y: 397, endPoint x: 814, endPoint y: 409, distance: 11.3
click at [814, 397] on link "Print" at bounding box center [805, 397] width 47 height 45
click at [32, 85] on icon at bounding box center [32, 88] width 11 height 13
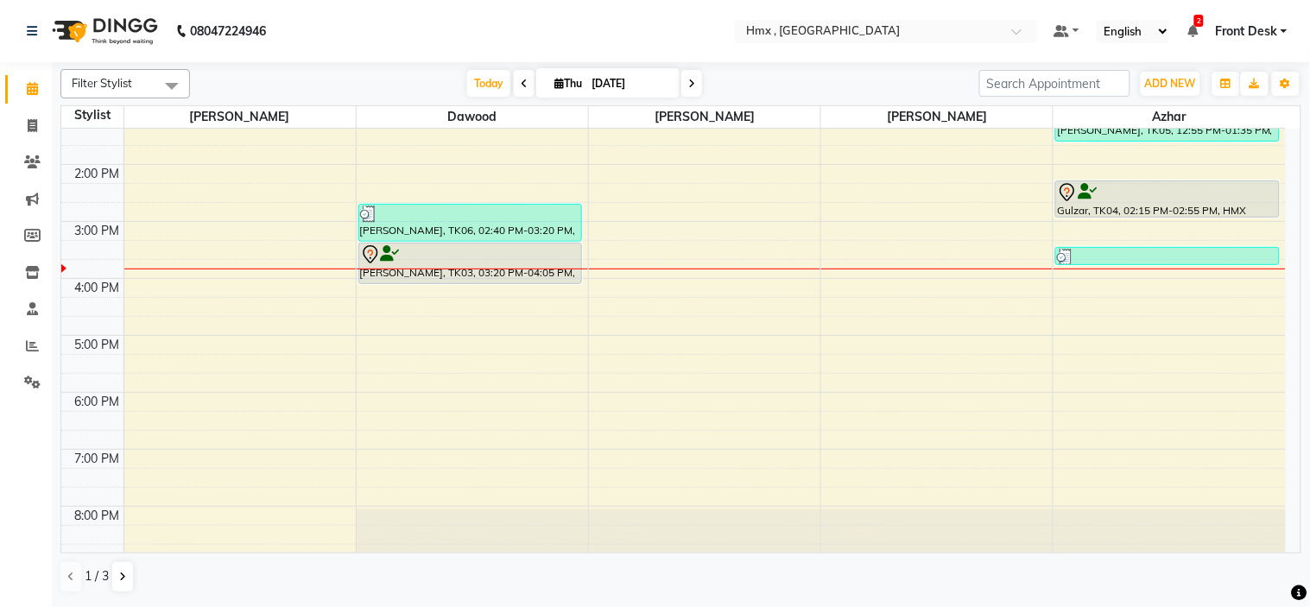
scroll to position [323, 0]
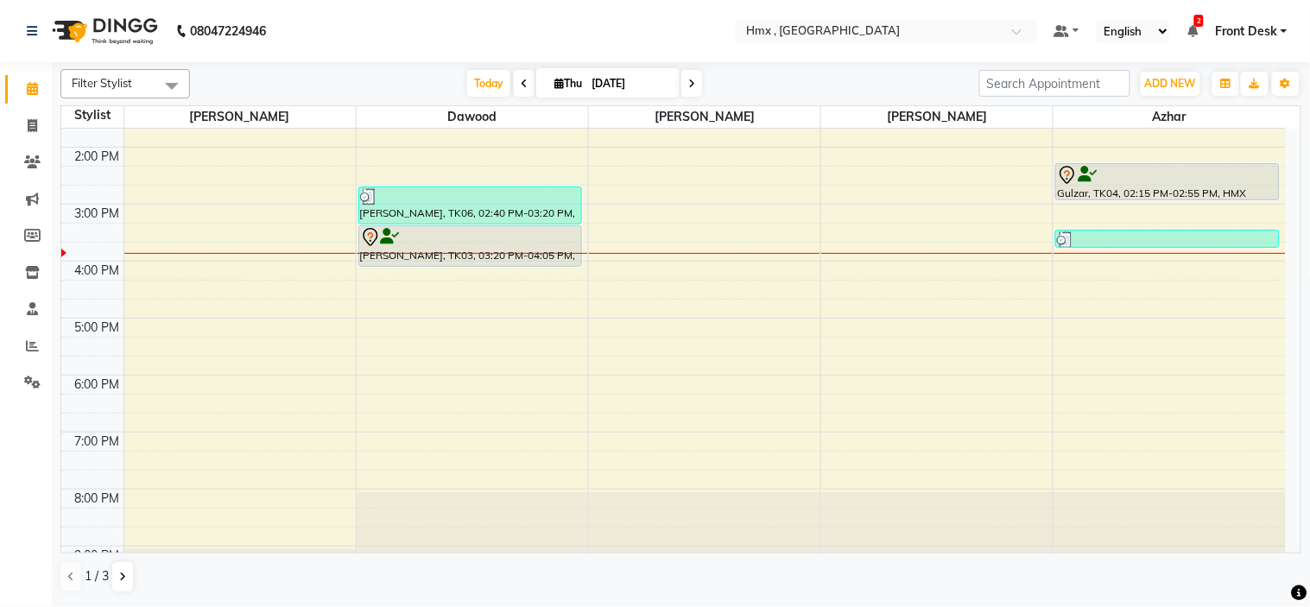
click at [458, 368] on div "8:00 AM 9:00 AM 10:00 AM 11:00 AM 12:00 PM 1:00 PM 2:00 PM 3:00 PM 4:00 PM 5:00…" at bounding box center [673, 204] width 1225 height 797
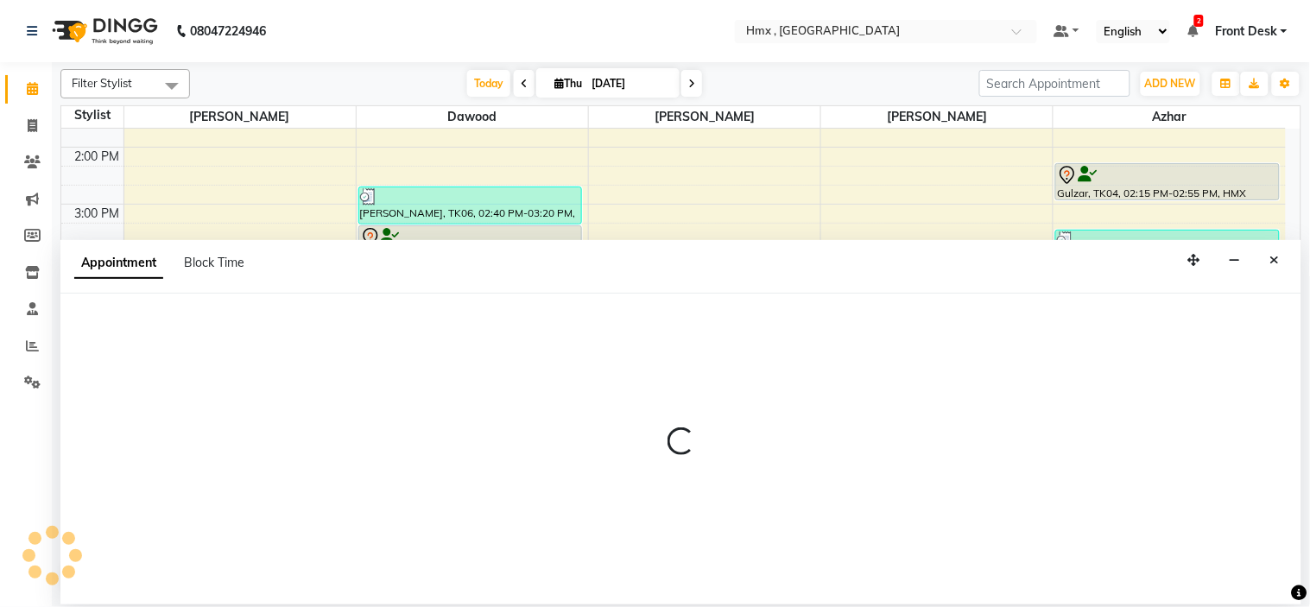
select select "39095"
select select "1065"
select select "tentative"
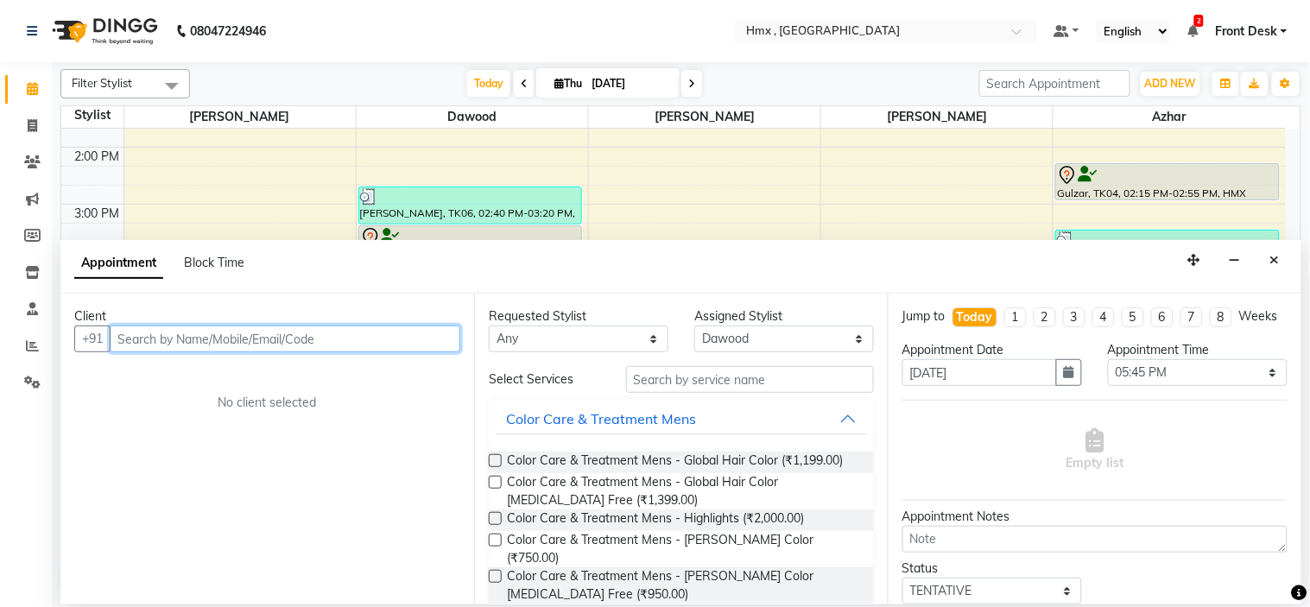
click at [240, 338] on input "text" at bounding box center [285, 339] width 351 height 27
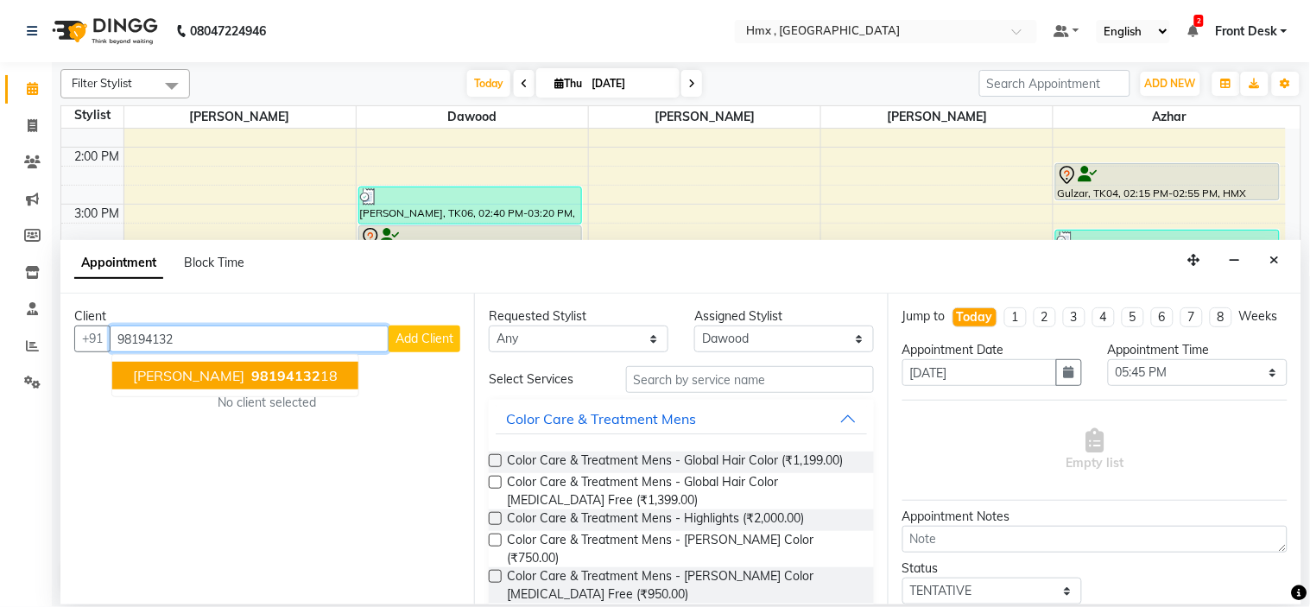
click at [251, 380] on span "98194132" at bounding box center [285, 375] width 69 height 17
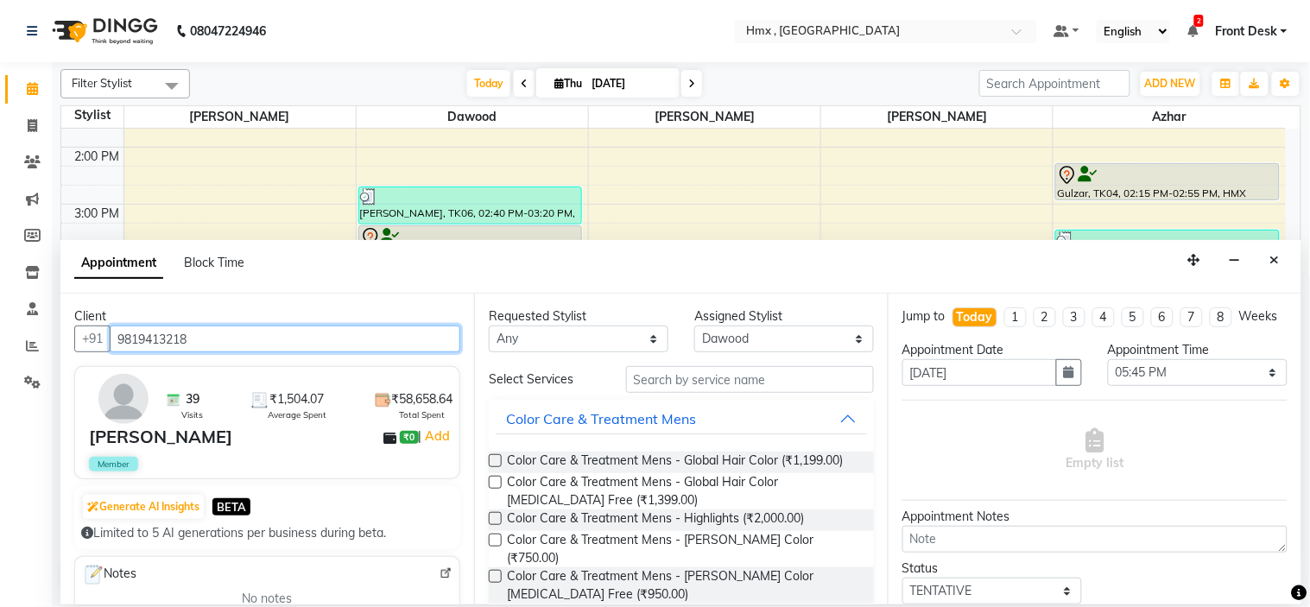
type input "9819413218"
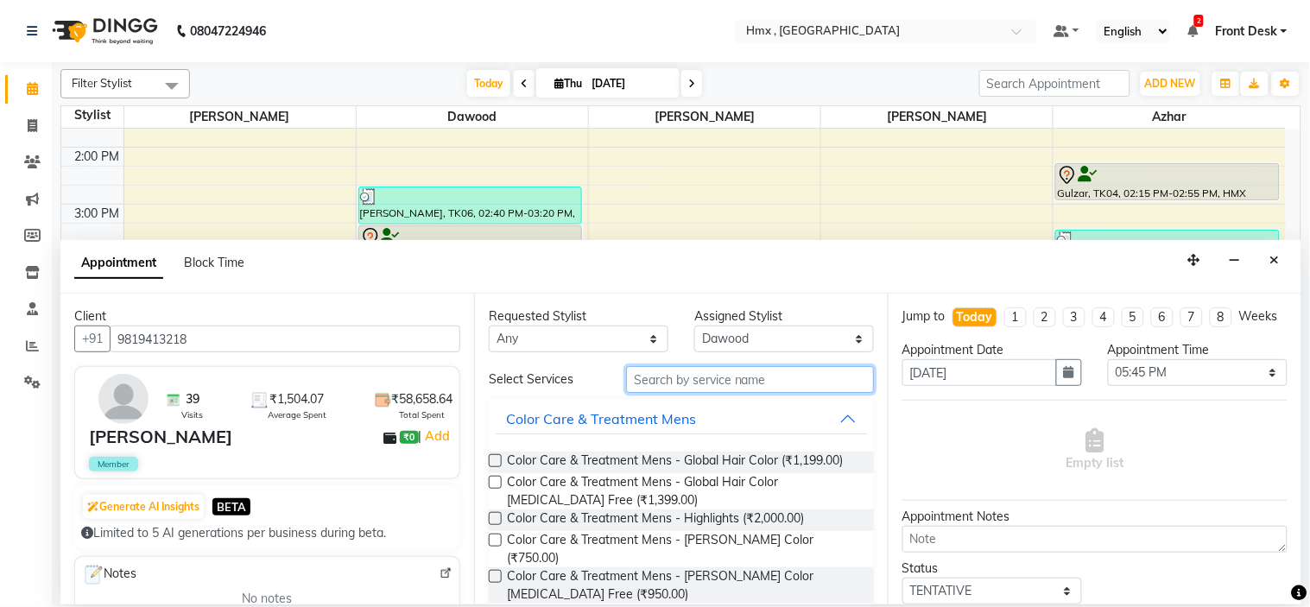
click at [674, 377] on input "text" at bounding box center [750, 379] width 248 height 27
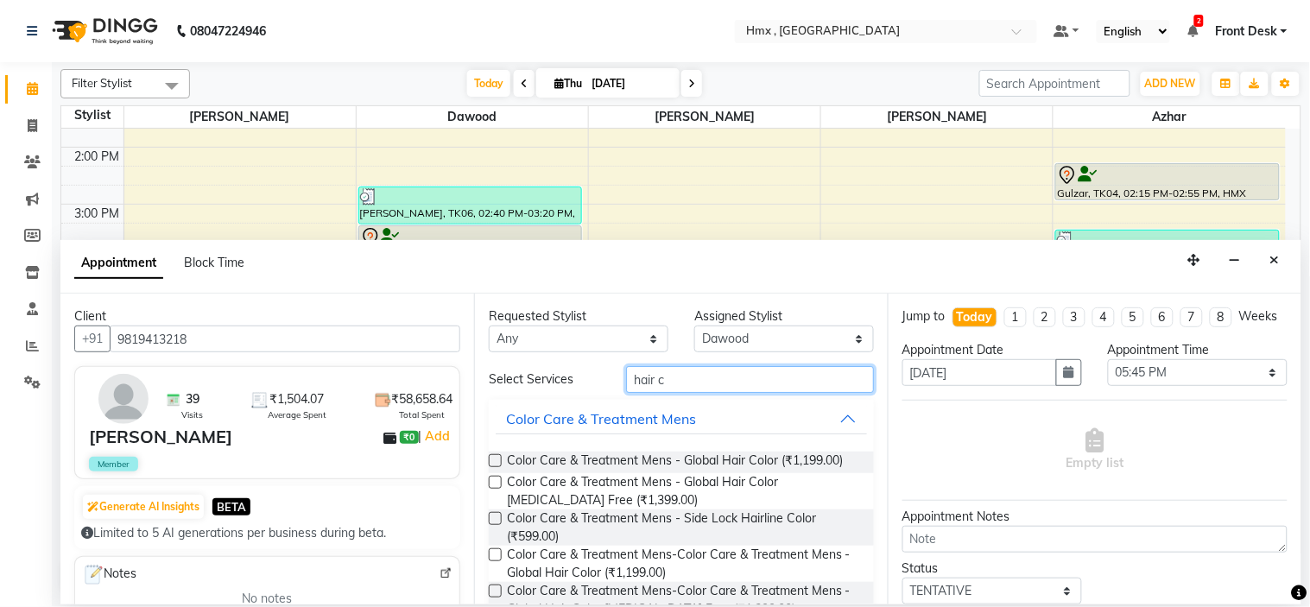
type input "hair c"
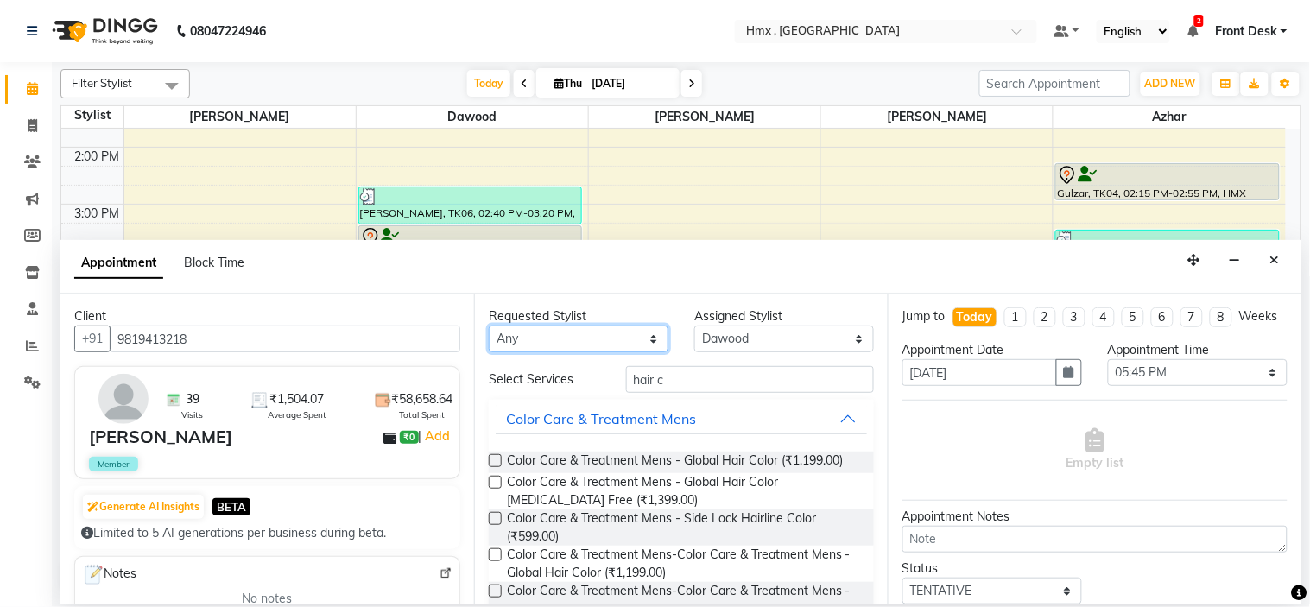
click at [617, 340] on select "Any Azhar [PERSON_NAME] [PERSON_NAME] [PERSON_NAME] [PERSON_NAME] [PERSON_NAME]…" at bounding box center [579, 339] width 180 height 27
select select "39095"
click at [489, 326] on select "Any Azhar [PERSON_NAME] [PERSON_NAME] [PERSON_NAME] [PERSON_NAME] [PERSON_NAME]…" at bounding box center [579, 339] width 180 height 27
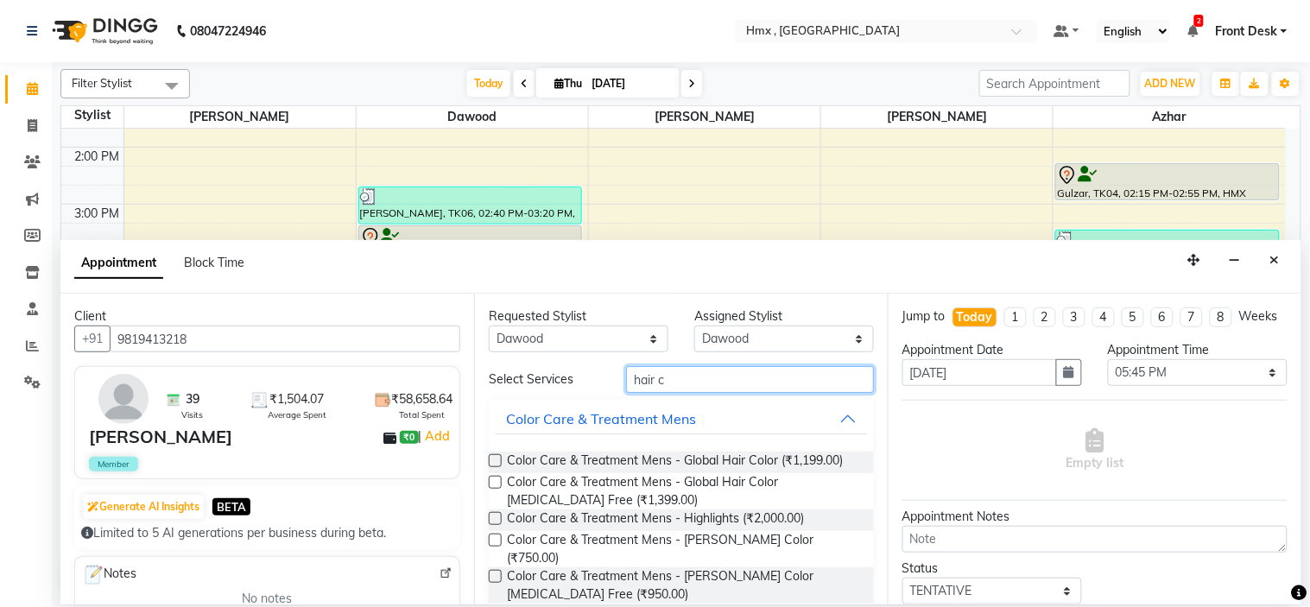
click at [736, 378] on input "hair c" at bounding box center [750, 379] width 248 height 27
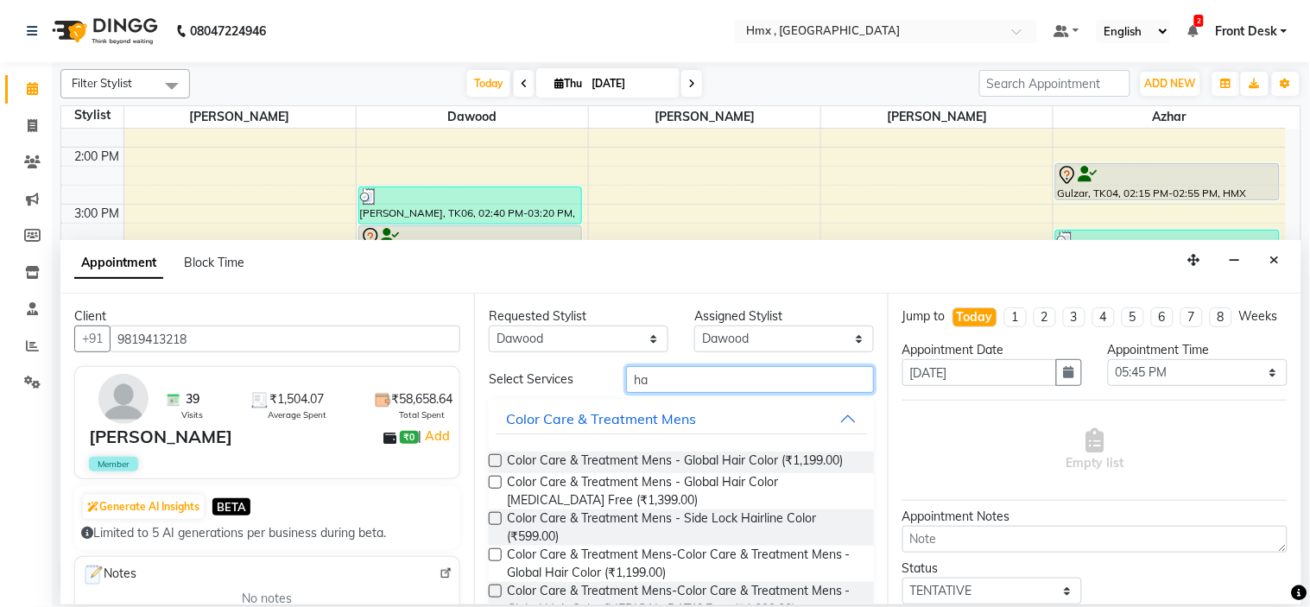
type input "h"
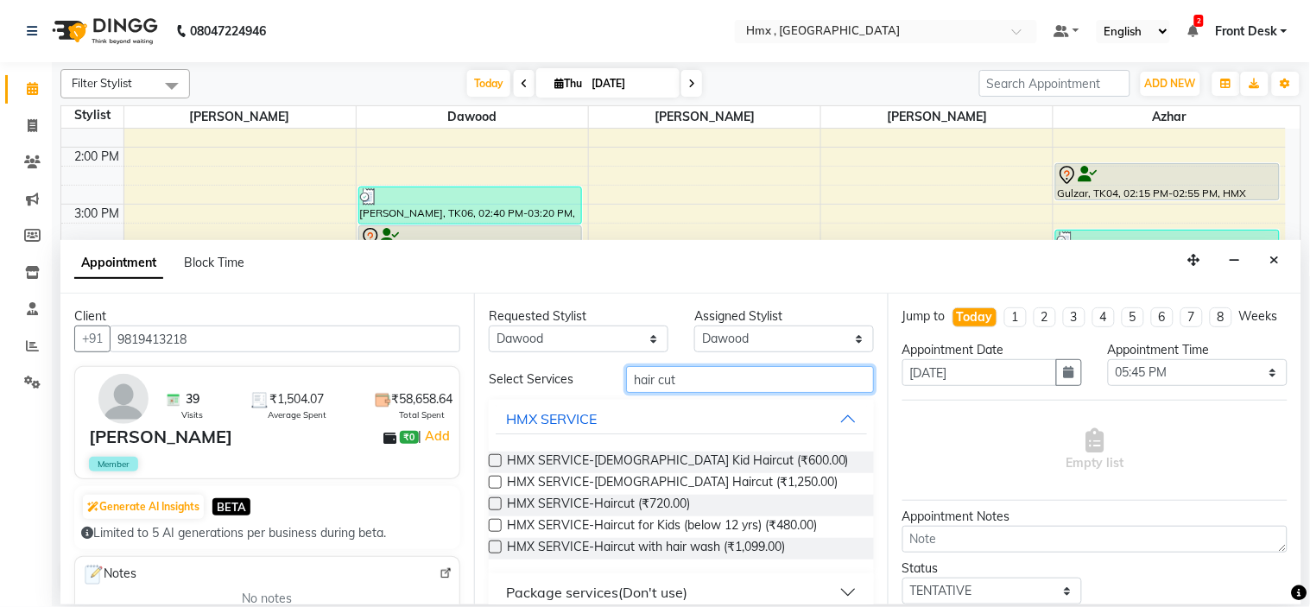
scroll to position [97, 0]
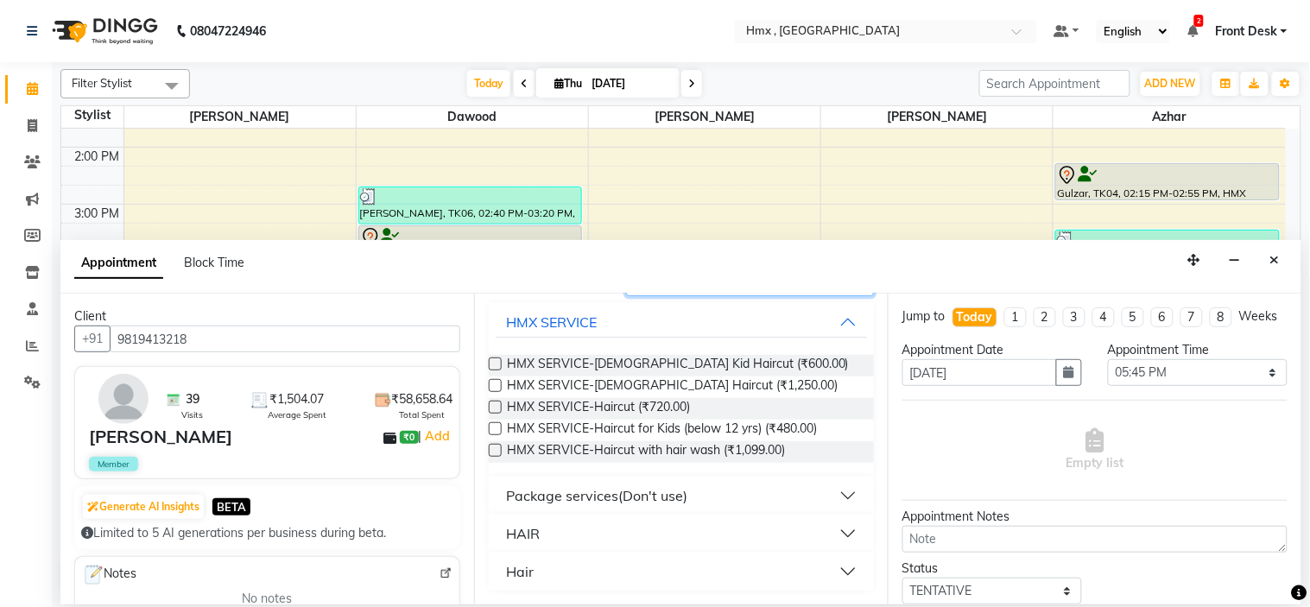
type input "hair cut"
click at [568, 533] on button "HAIR" at bounding box center [681, 533] width 371 height 31
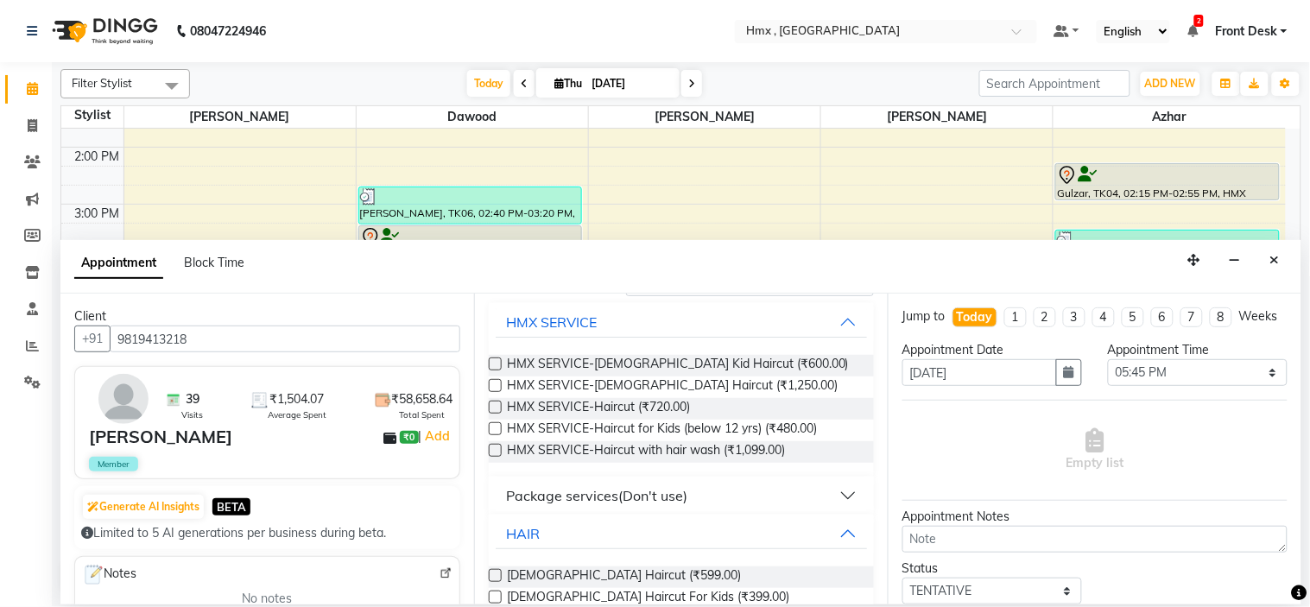
click at [495, 574] on label at bounding box center [495, 575] width 13 height 13
click at [495, 574] on input "checkbox" at bounding box center [494, 577] width 11 height 11
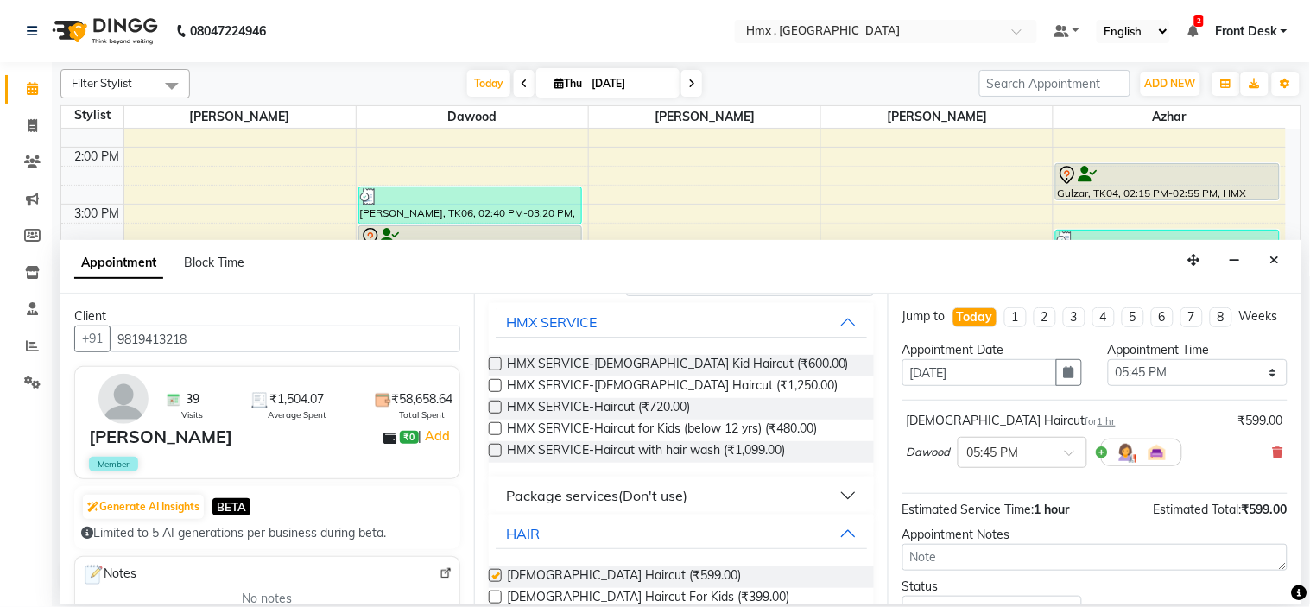
checkbox input "false"
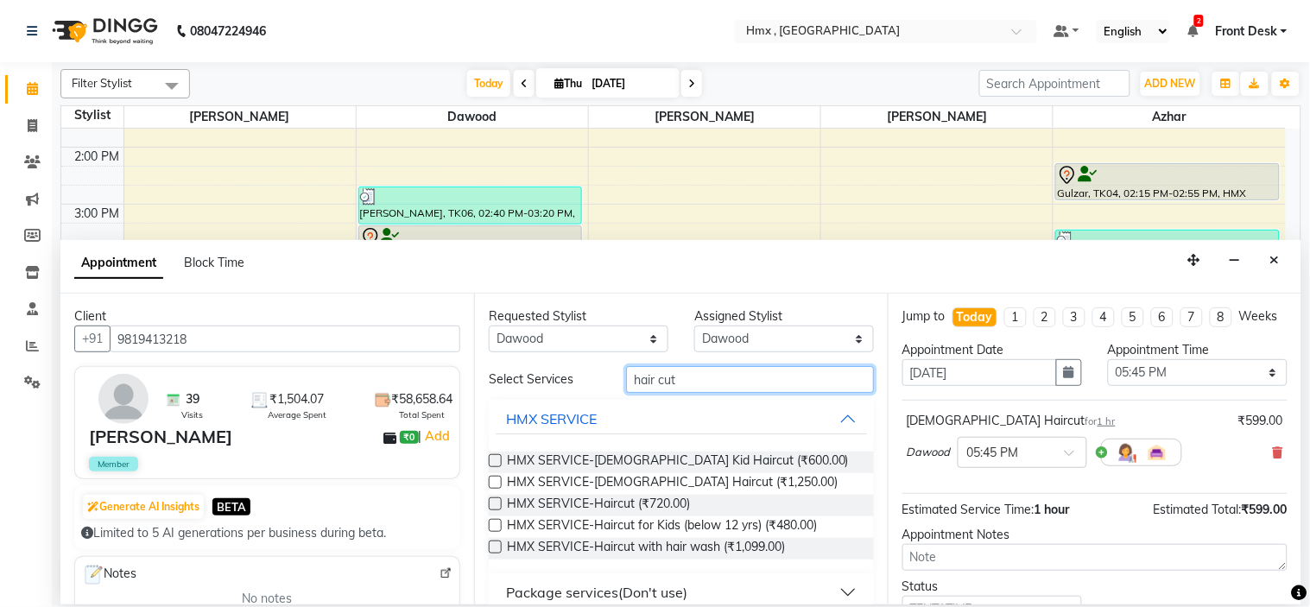
click at [689, 383] on input "hair cut" at bounding box center [750, 379] width 248 height 27
type input "h"
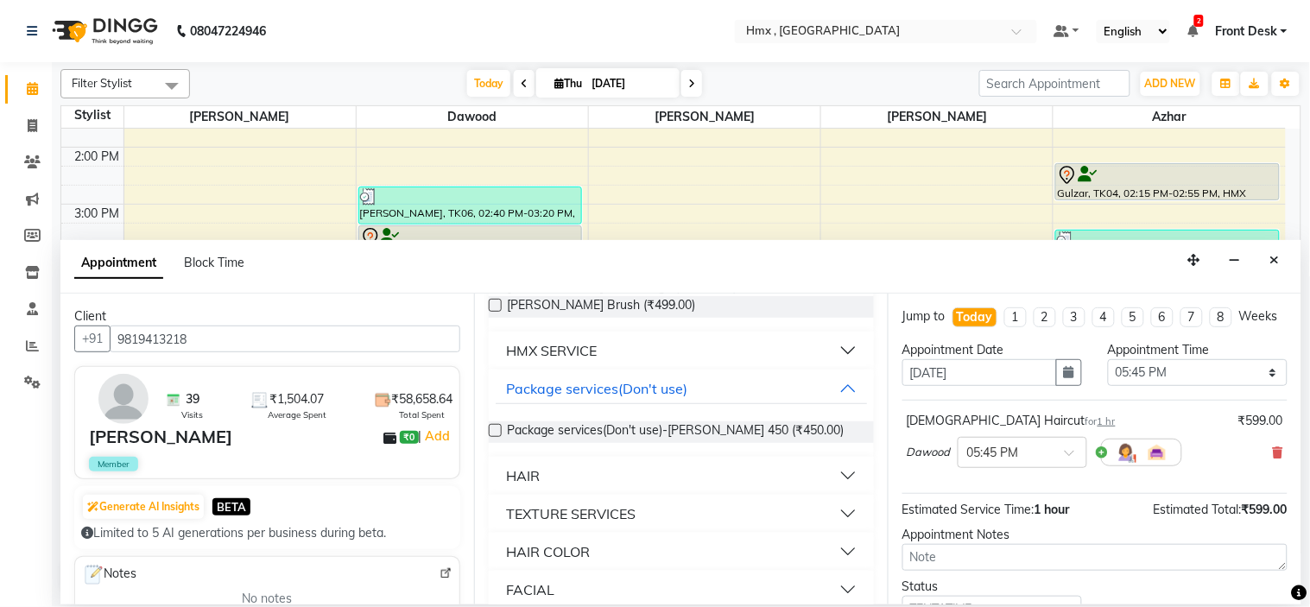
scroll to position [376, 0]
type input "Beard"
click at [531, 463] on div "HAIR" at bounding box center [523, 473] width 34 height 21
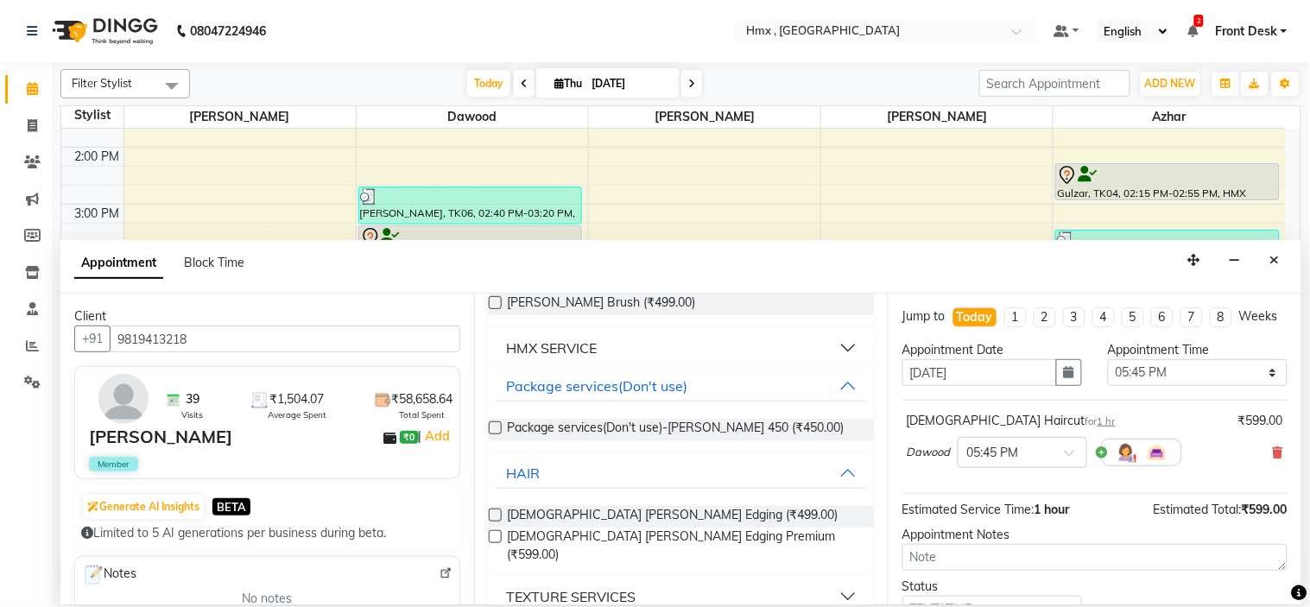
click at [495, 509] on label at bounding box center [495, 515] width 13 height 13
click at [495, 511] on input "checkbox" at bounding box center [494, 516] width 11 height 11
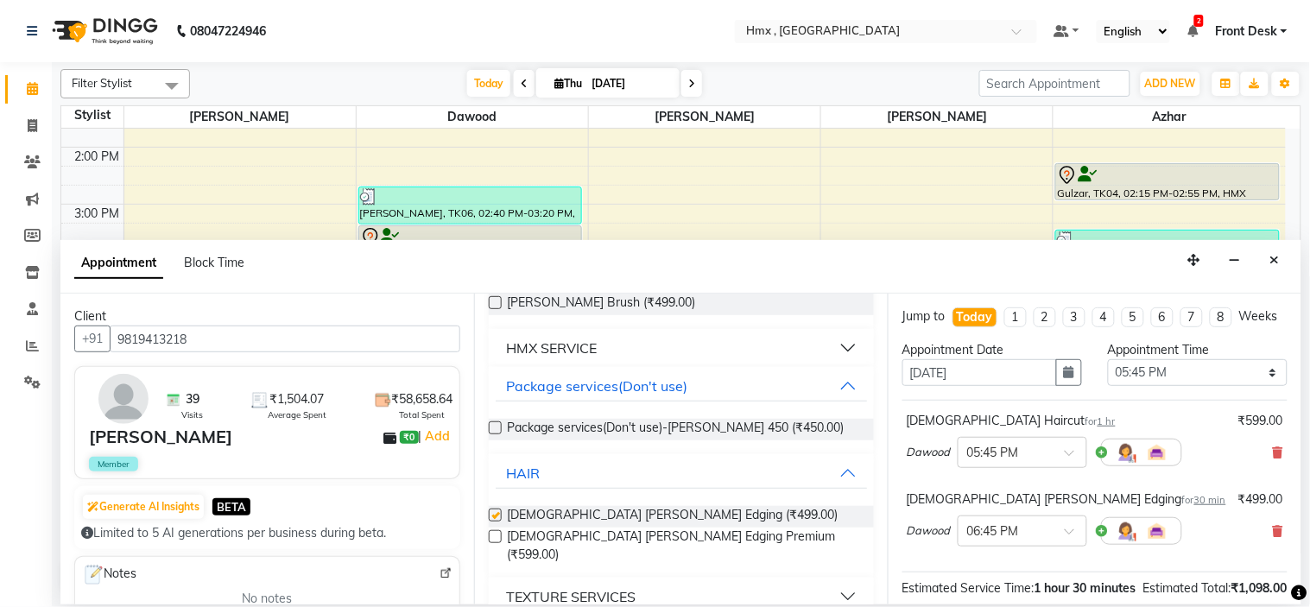
checkbox input "false"
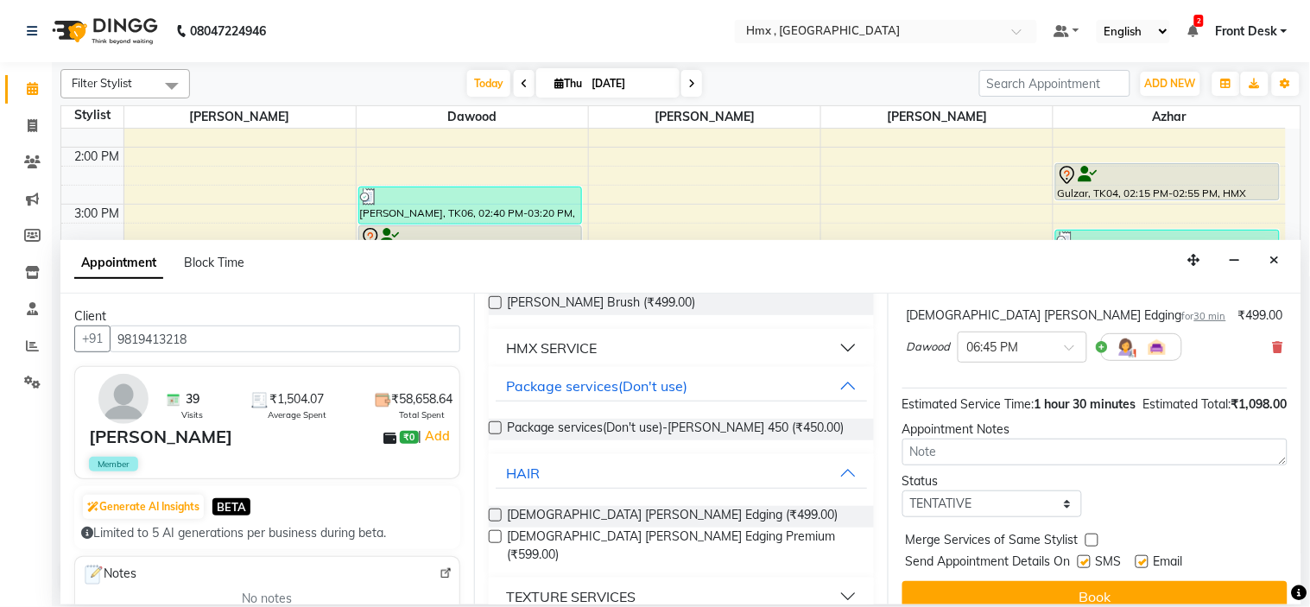
scroll to position [239, 0]
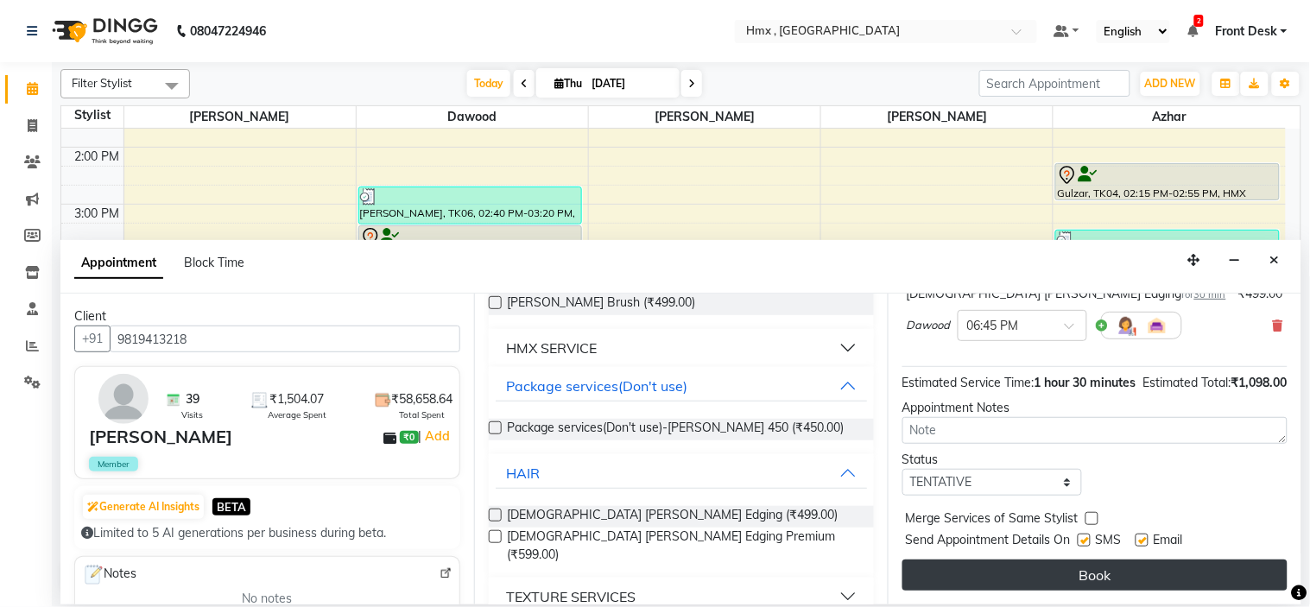
click at [1106, 585] on button "Book" at bounding box center [1095, 575] width 385 height 31
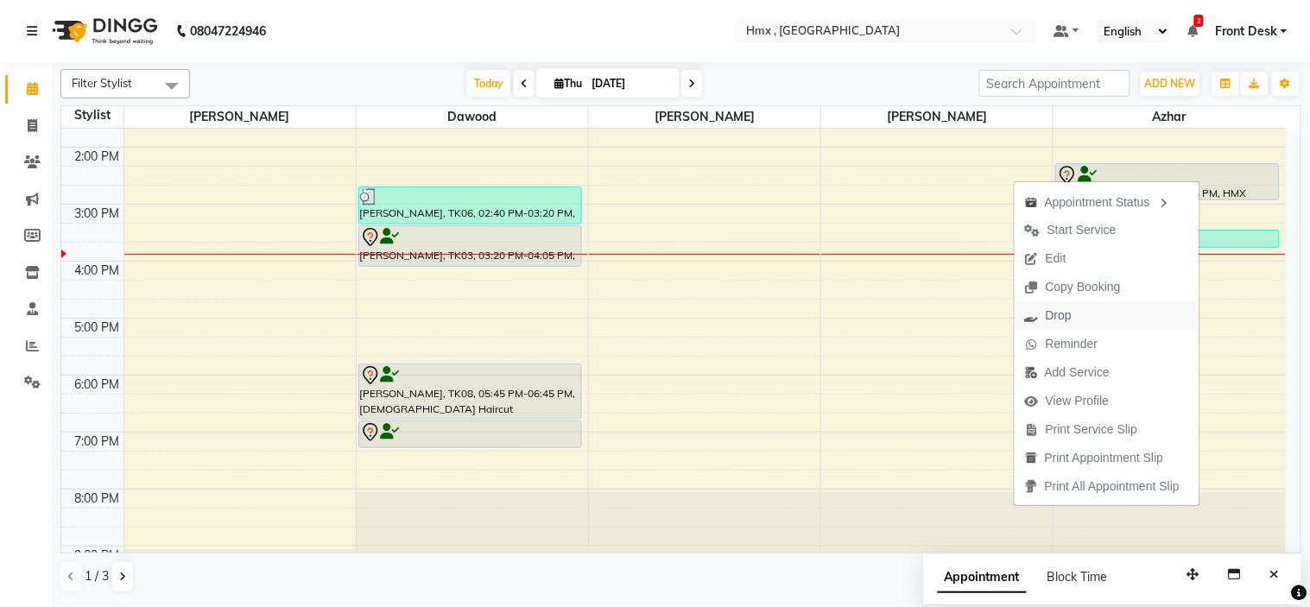
click at [1061, 315] on span "Drop" at bounding box center [1059, 316] width 26 height 18
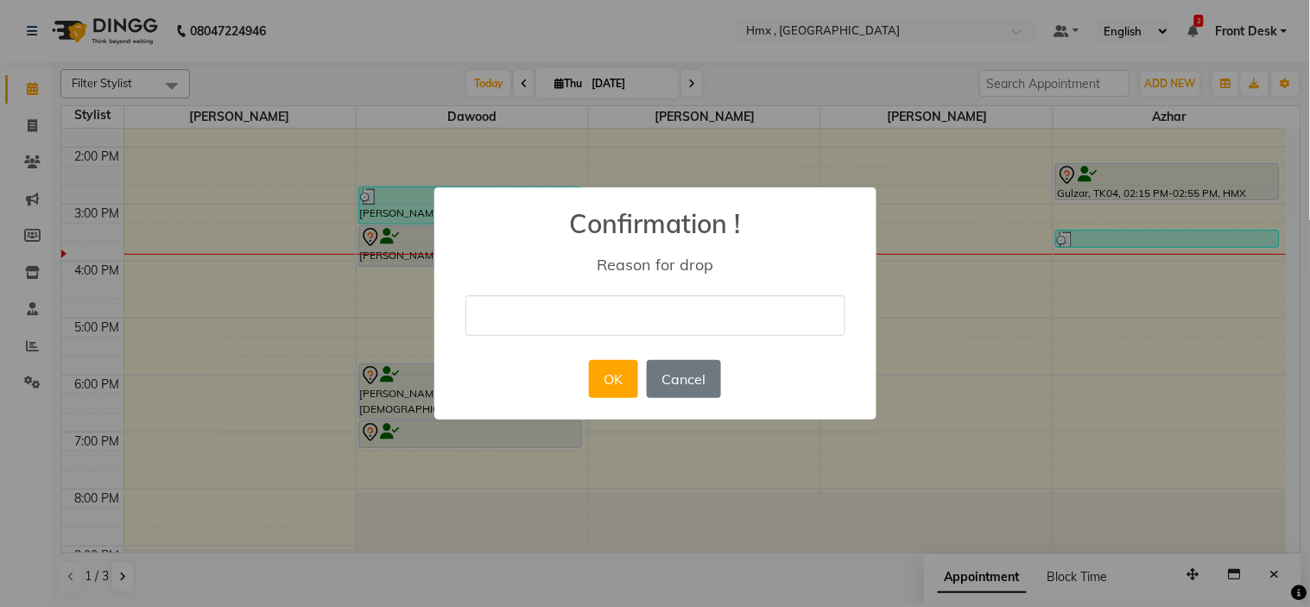
click at [620, 322] on input "text" at bounding box center [656, 315] width 380 height 41
type input "can"
drag, startPoint x: 633, startPoint y: 373, endPoint x: 639, endPoint y: 395, distance: 22.4
click at [637, 385] on button "OK" at bounding box center [613, 379] width 49 height 38
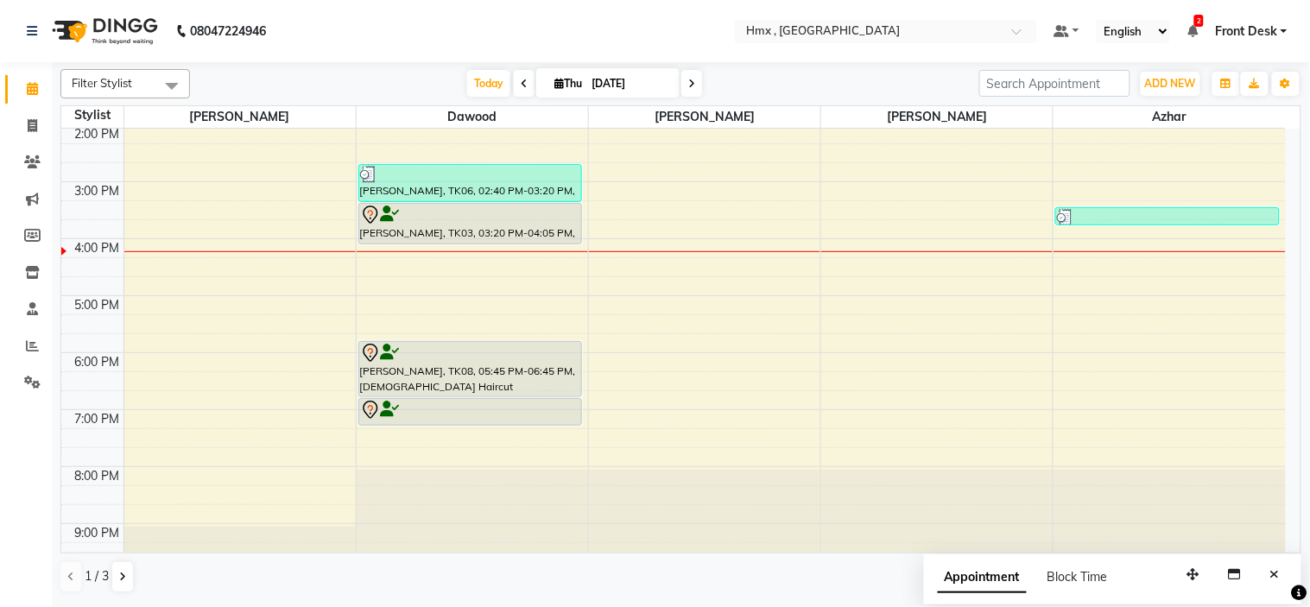
scroll to position [376, 0]
